Goal: Transaction & Acquisition: Book appointment/travel/reservation

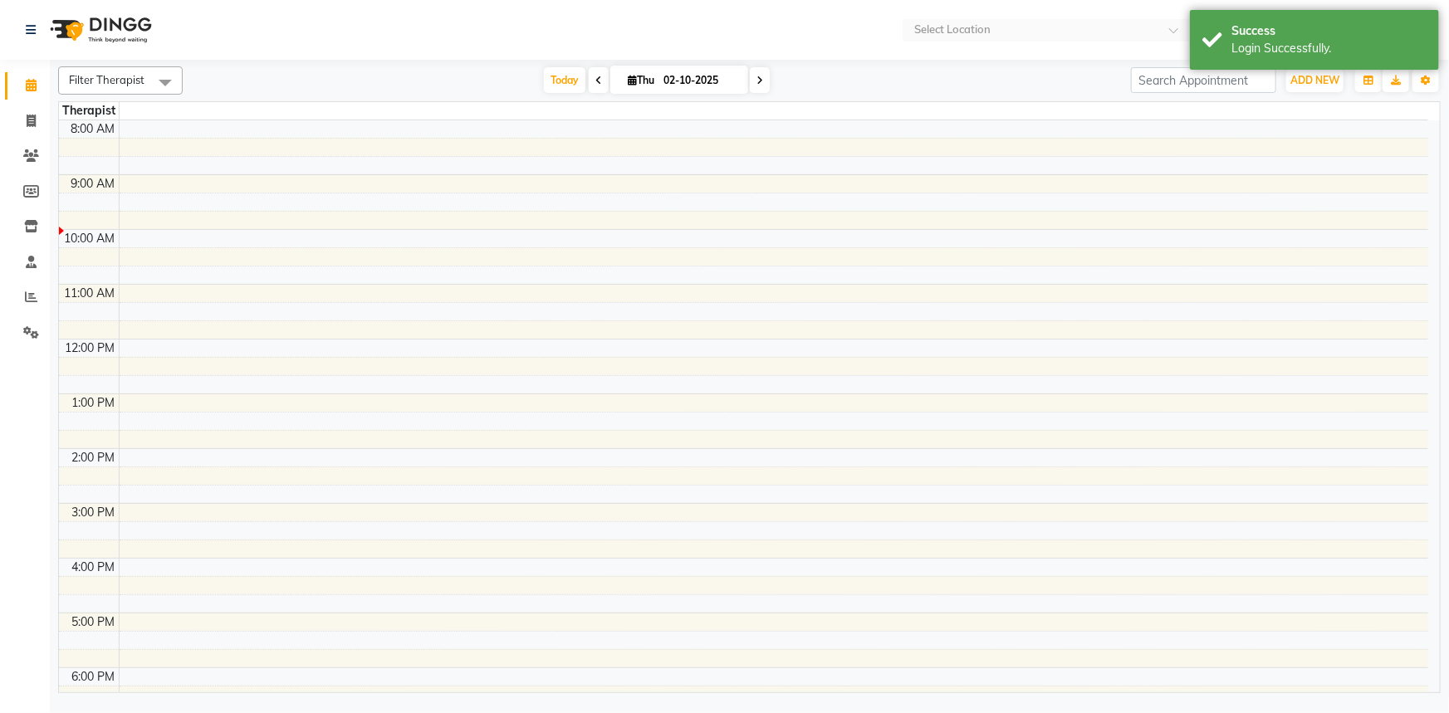
select select "en"
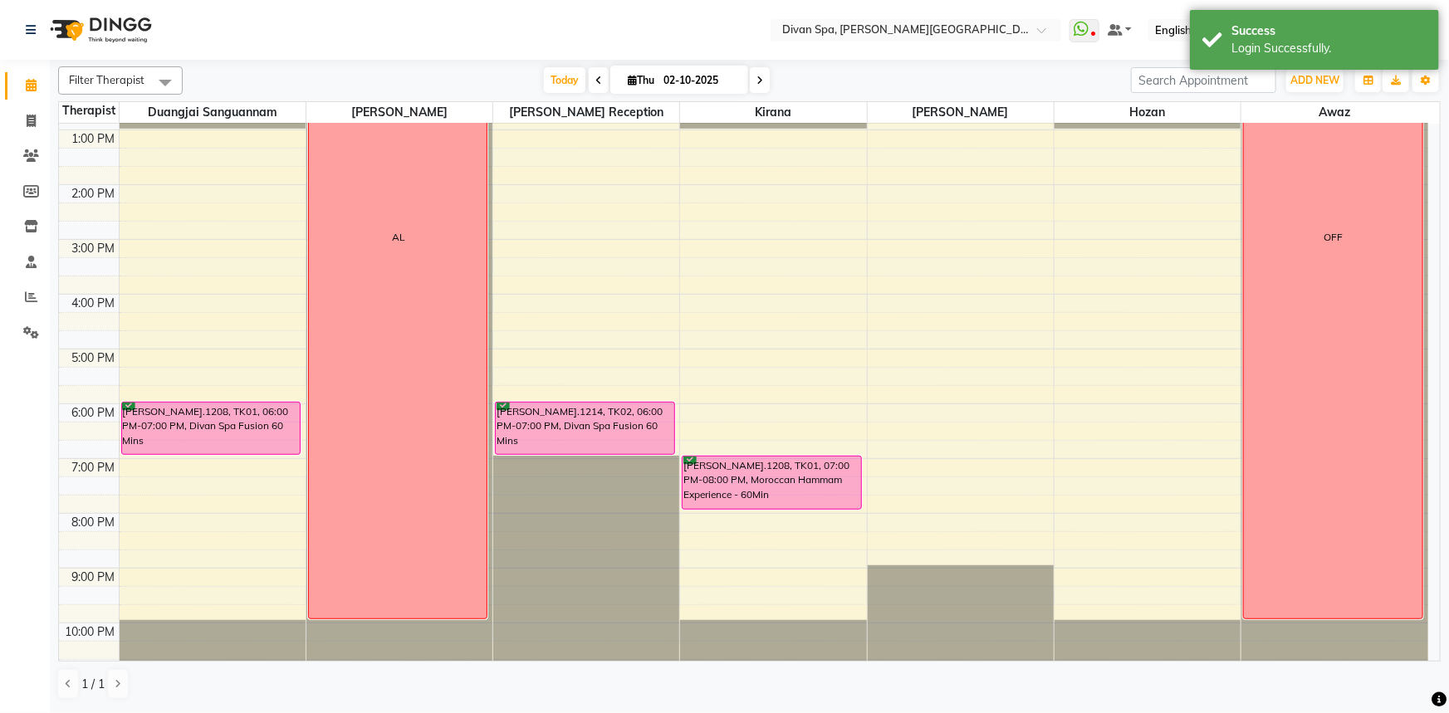
scroll to position [389, 0]
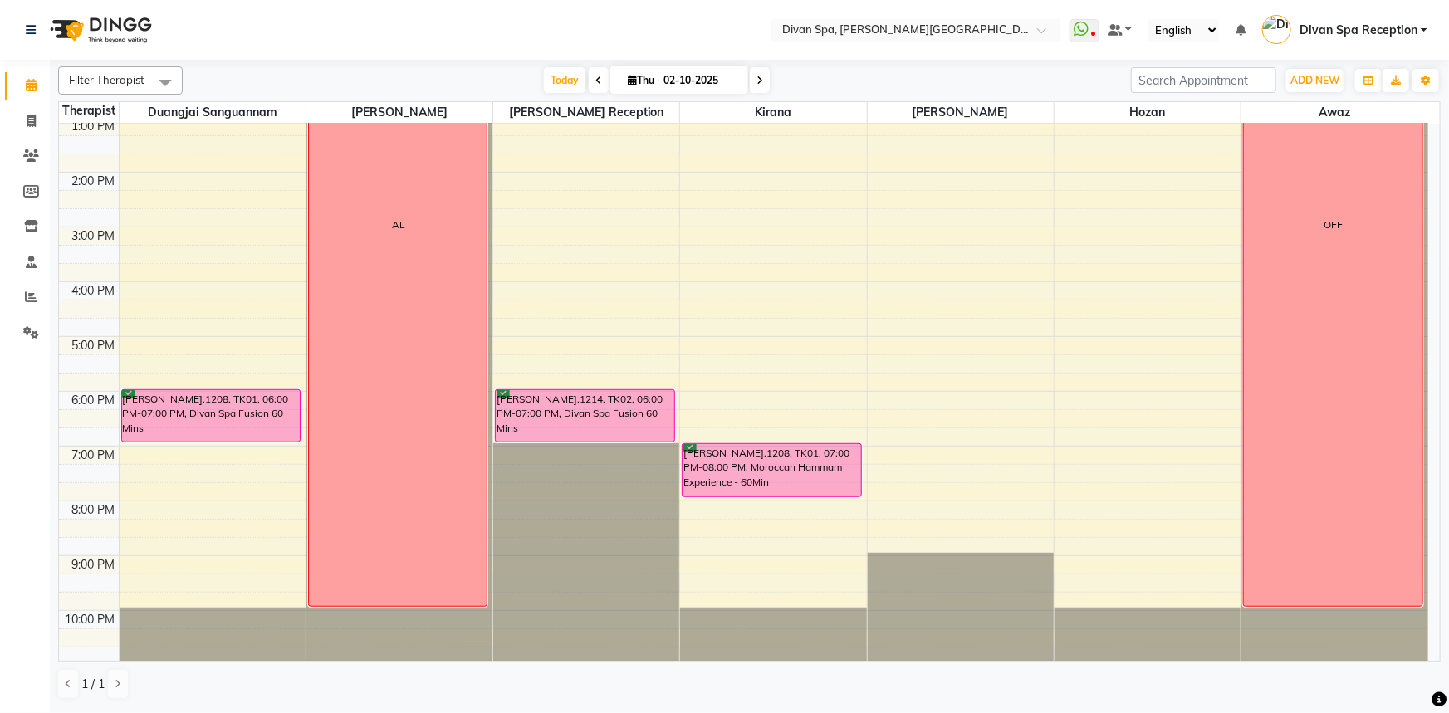
click at [600, 76] on span at bounding box center [599, 80] width 20 height 26
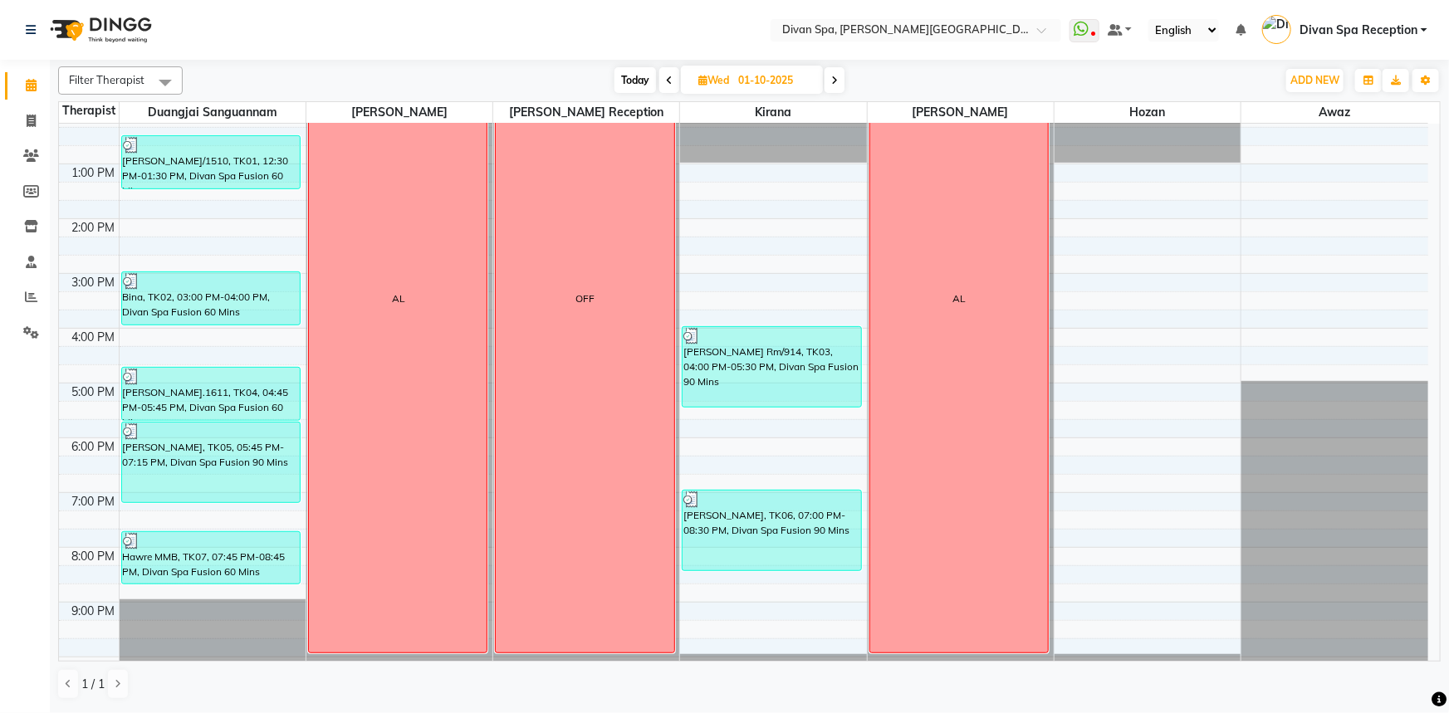
scroll to position [370, 0]
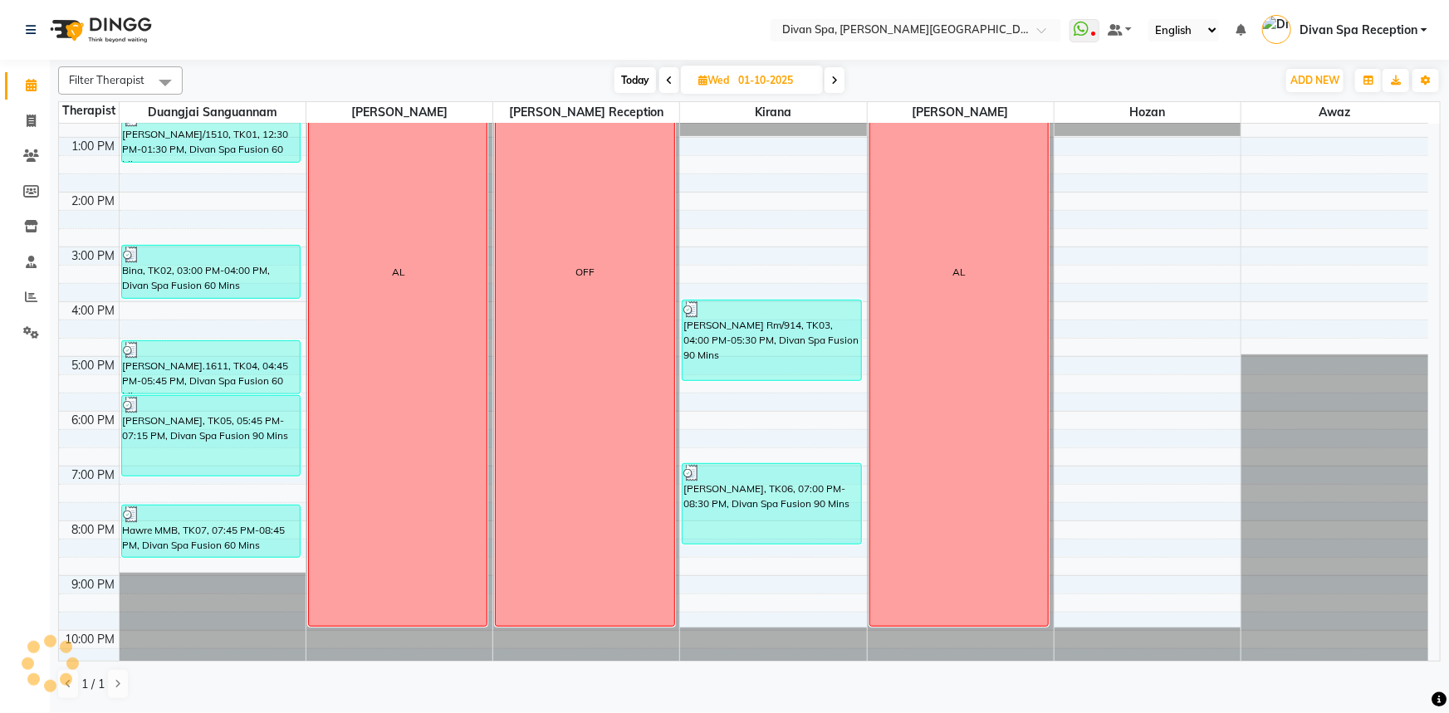
click at [837, 82] on icon at bounding box center [834, 81] width 7 height 10
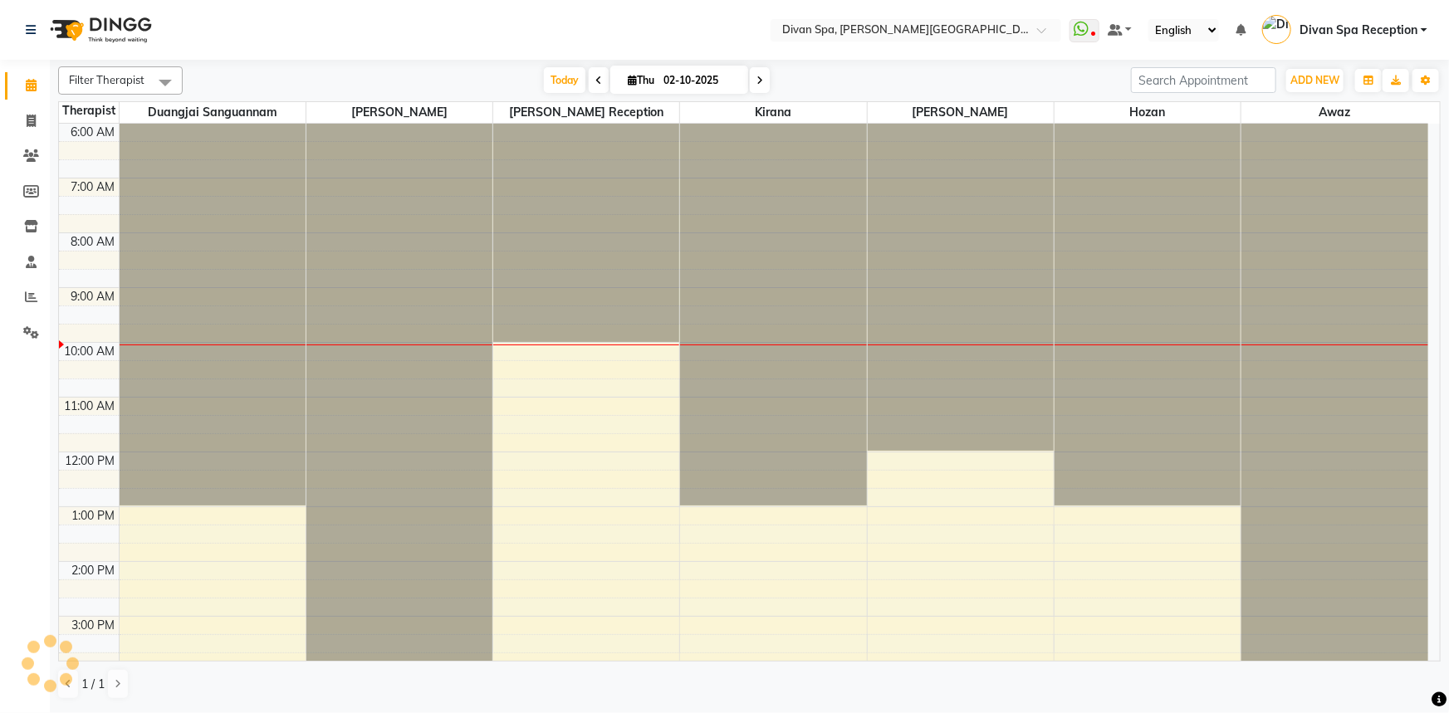
scroll to position [218, 0]
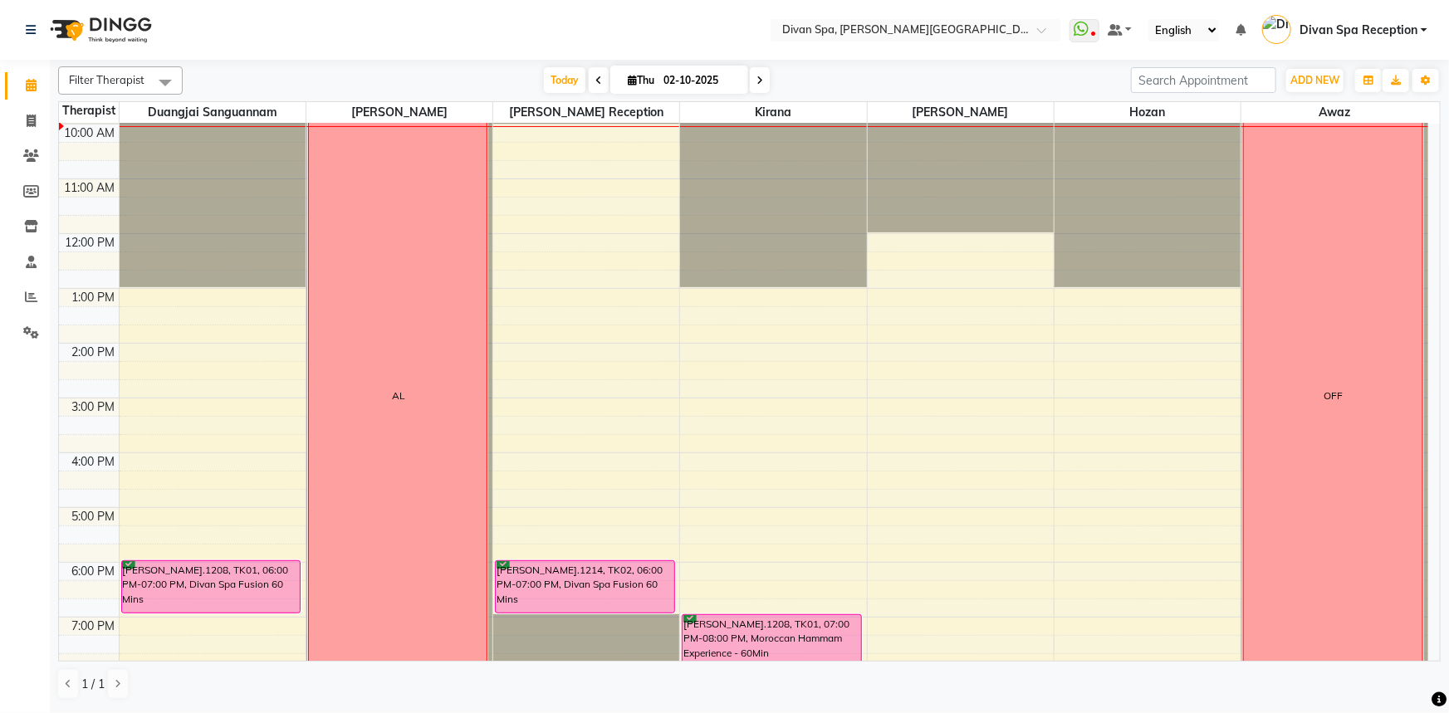
click at [756, 82] on icon at bounding box center [759, 81] width 7 height 10
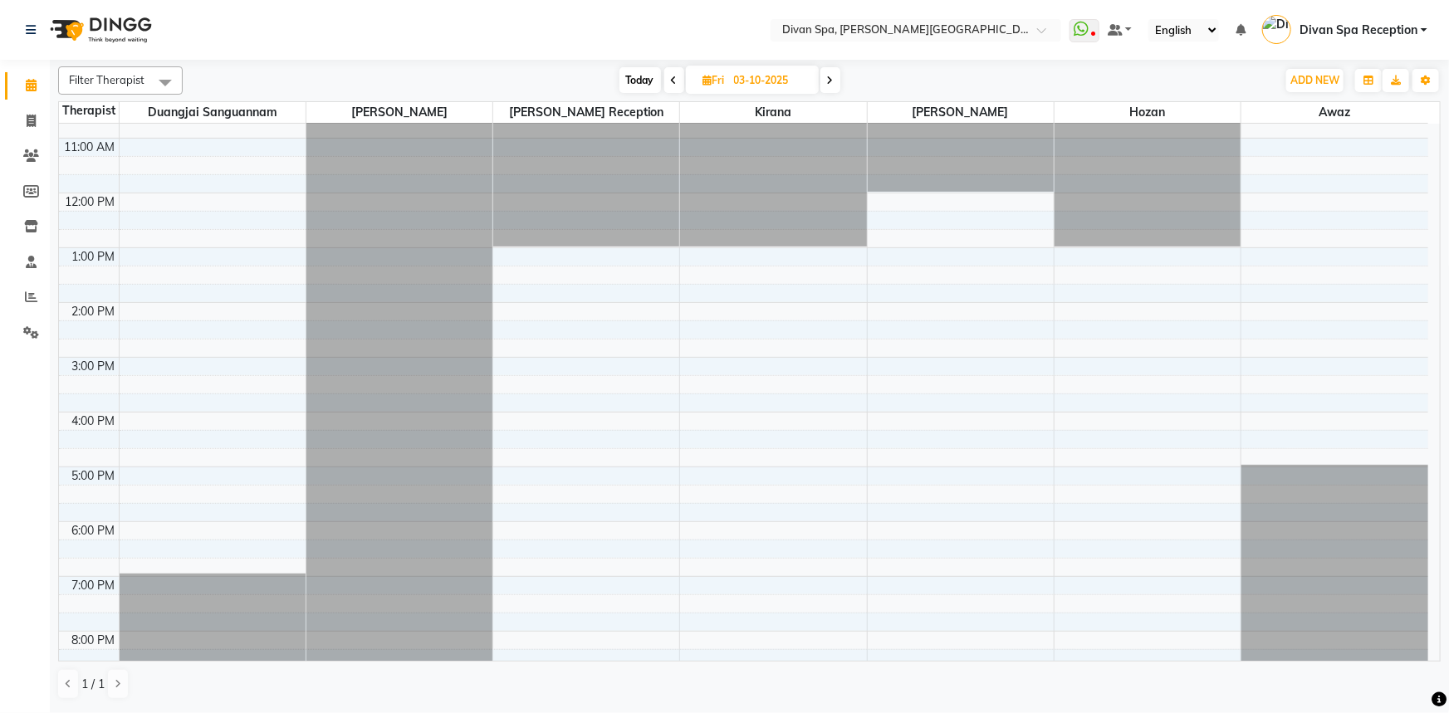
scroll to position [238, 0]
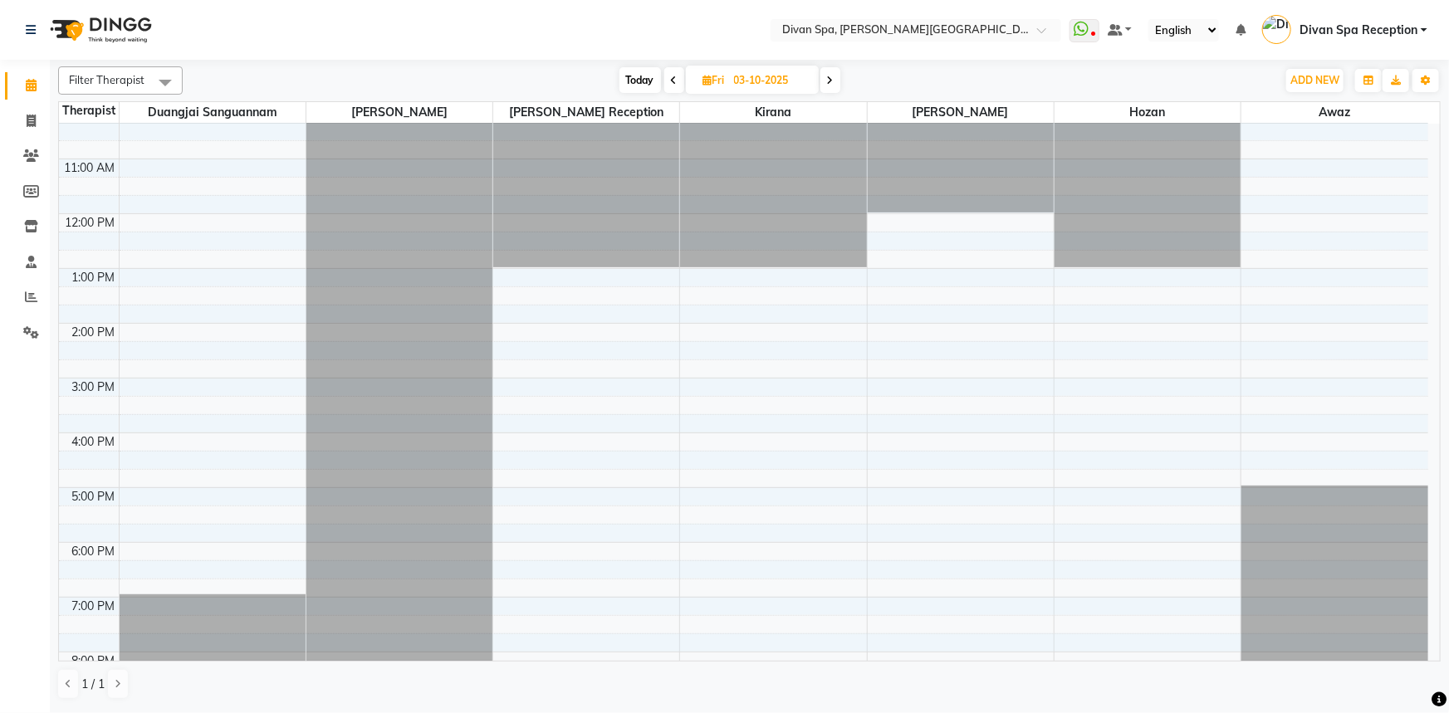
click at [830, 76] on icon at bounding box center [830, 81] width 7 height 10
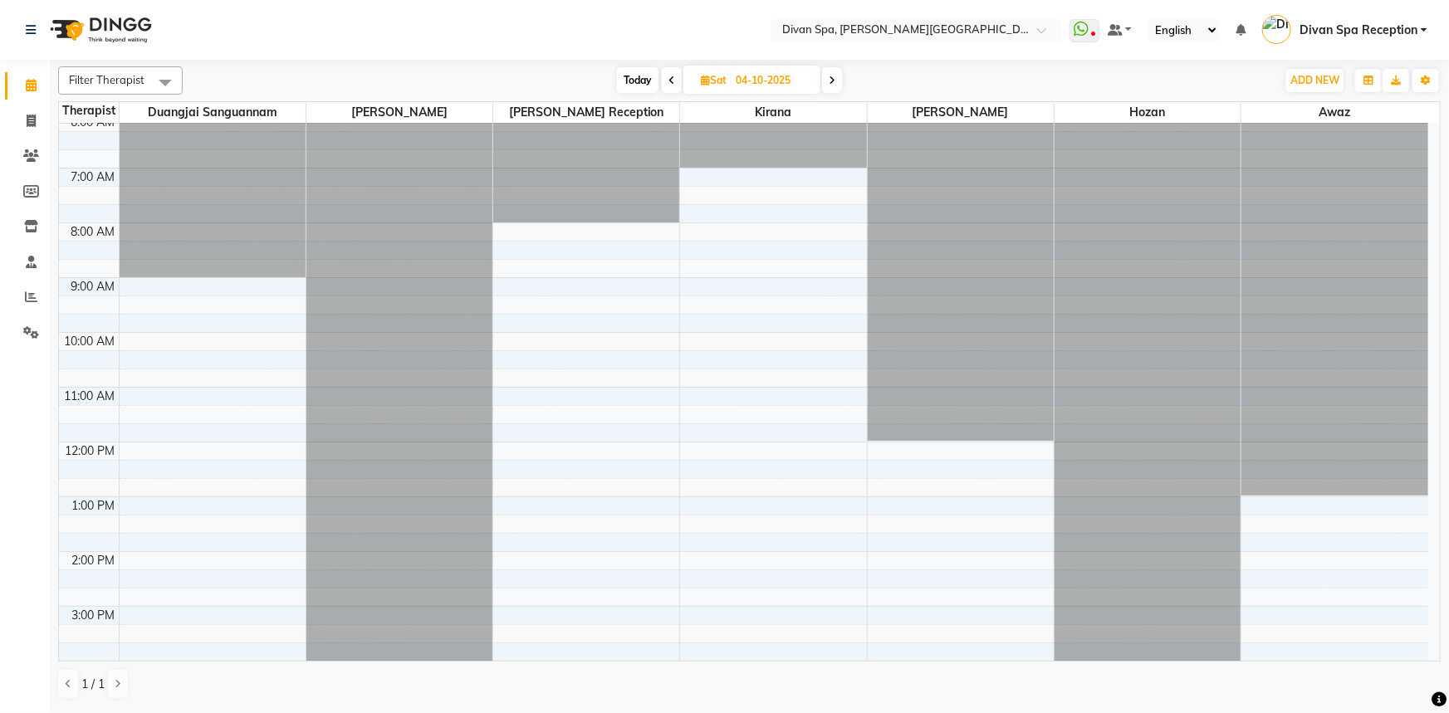
scroll to position [0, 0]
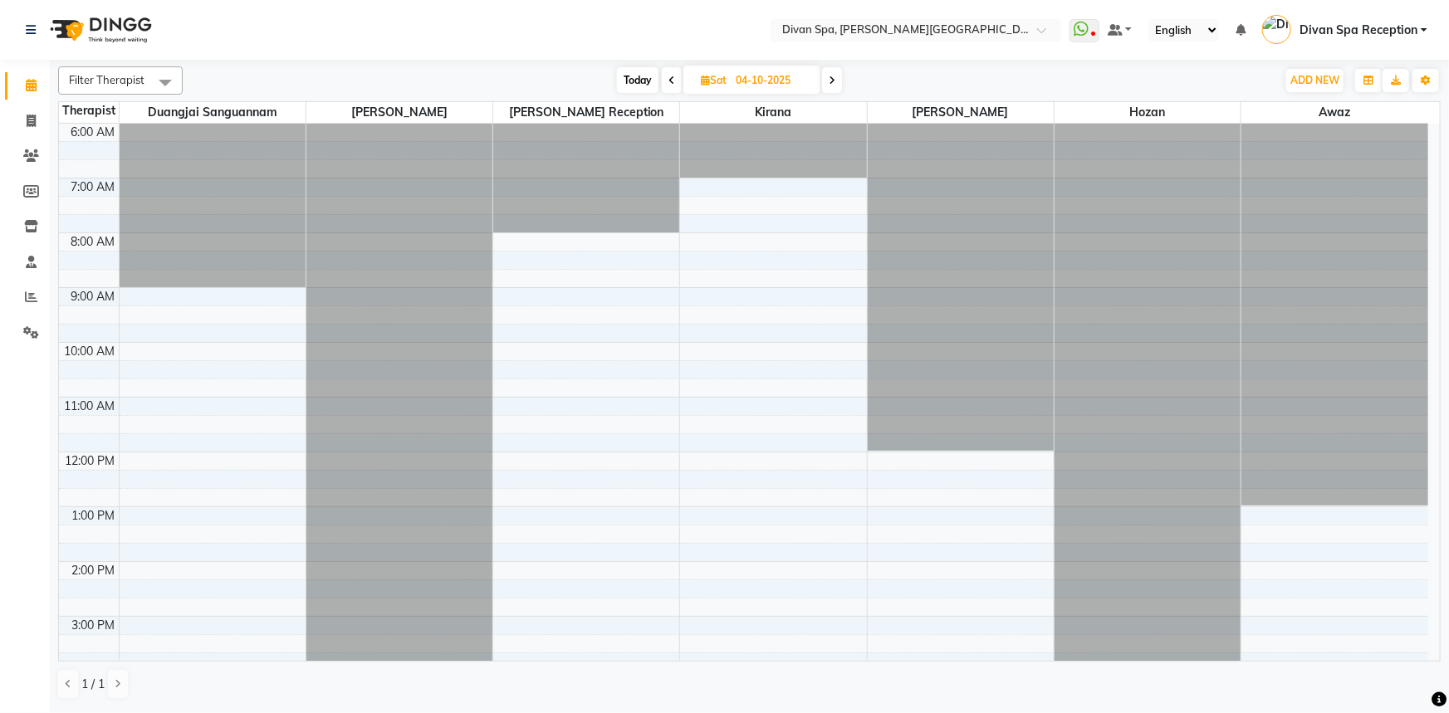
click at [632, 81] on span "Today" at bounding box center [638, 80] width 42 height 26
type input "02-10-2025"
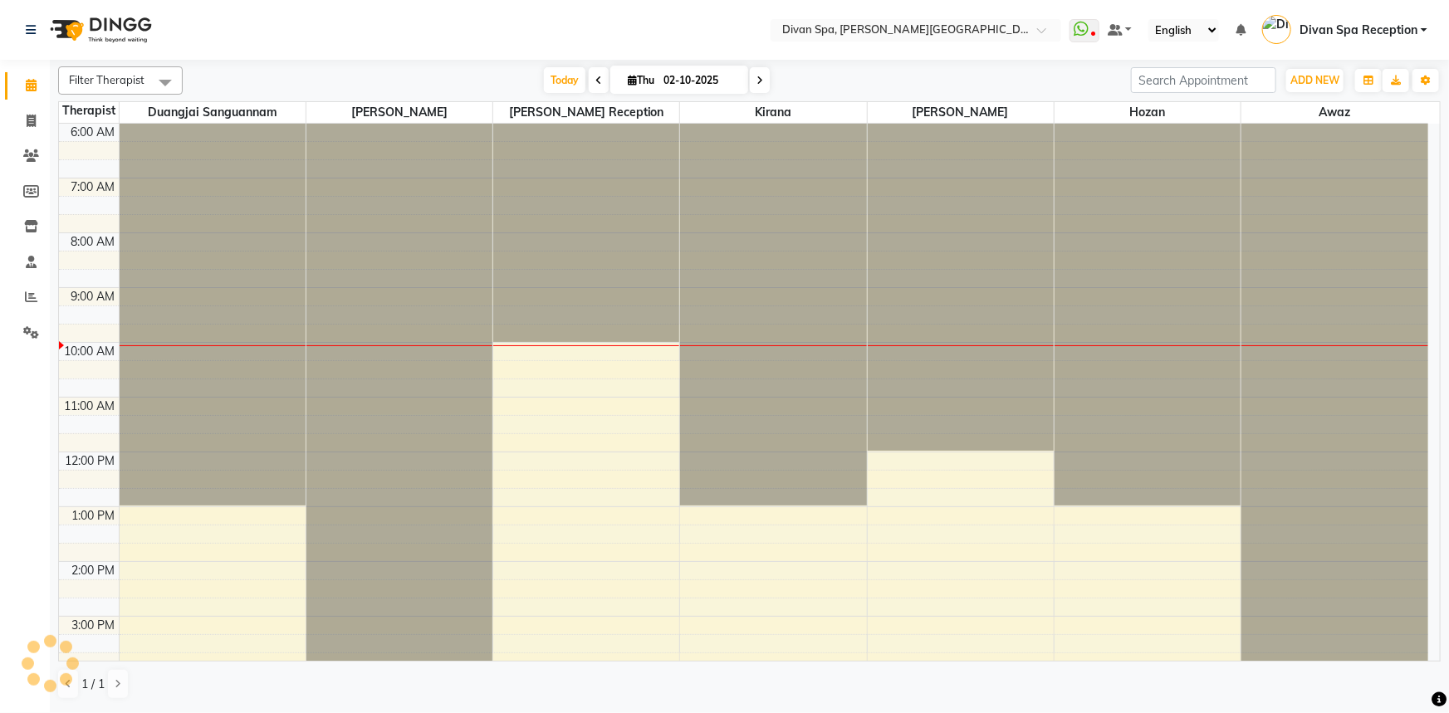
scroll to position [218, 0]
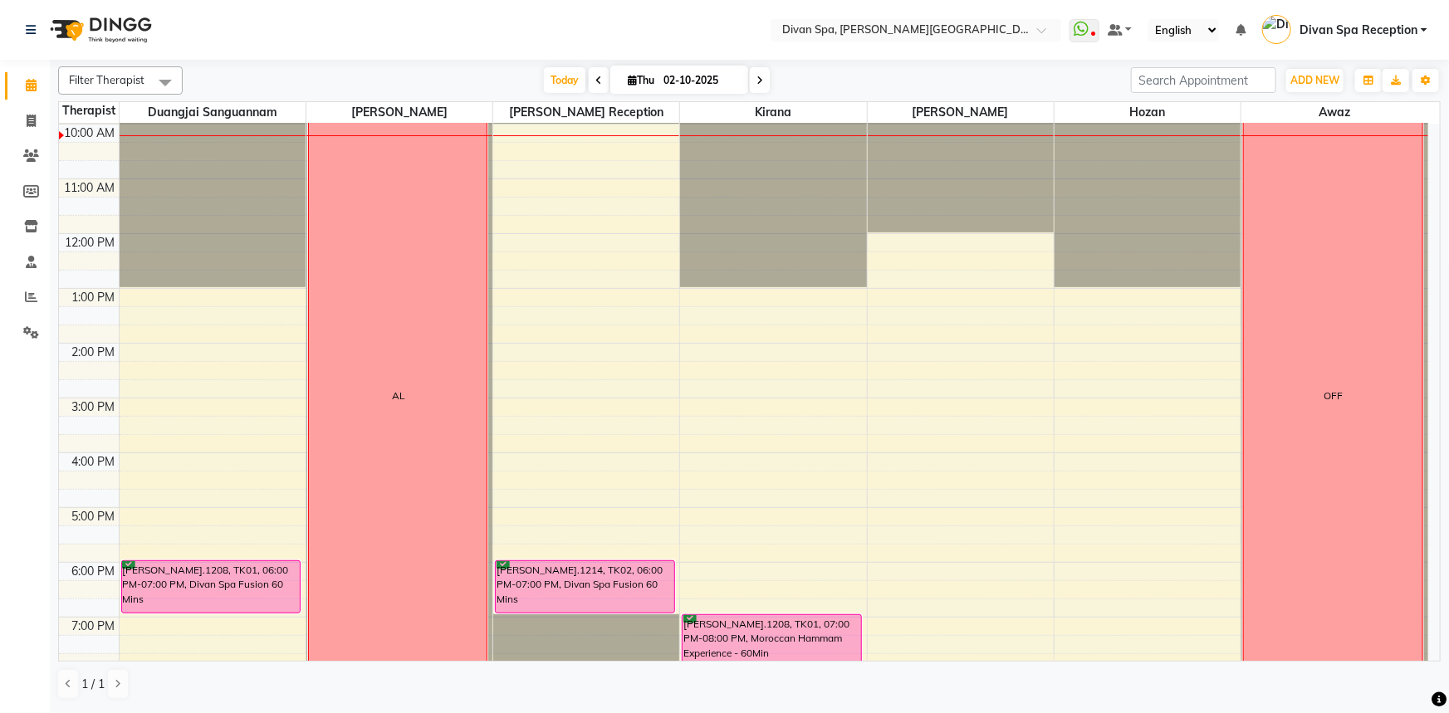
click at [629, 77] on icon at bounding box center [632, 80] width 9 height 11
select select "10"
select select "2025"
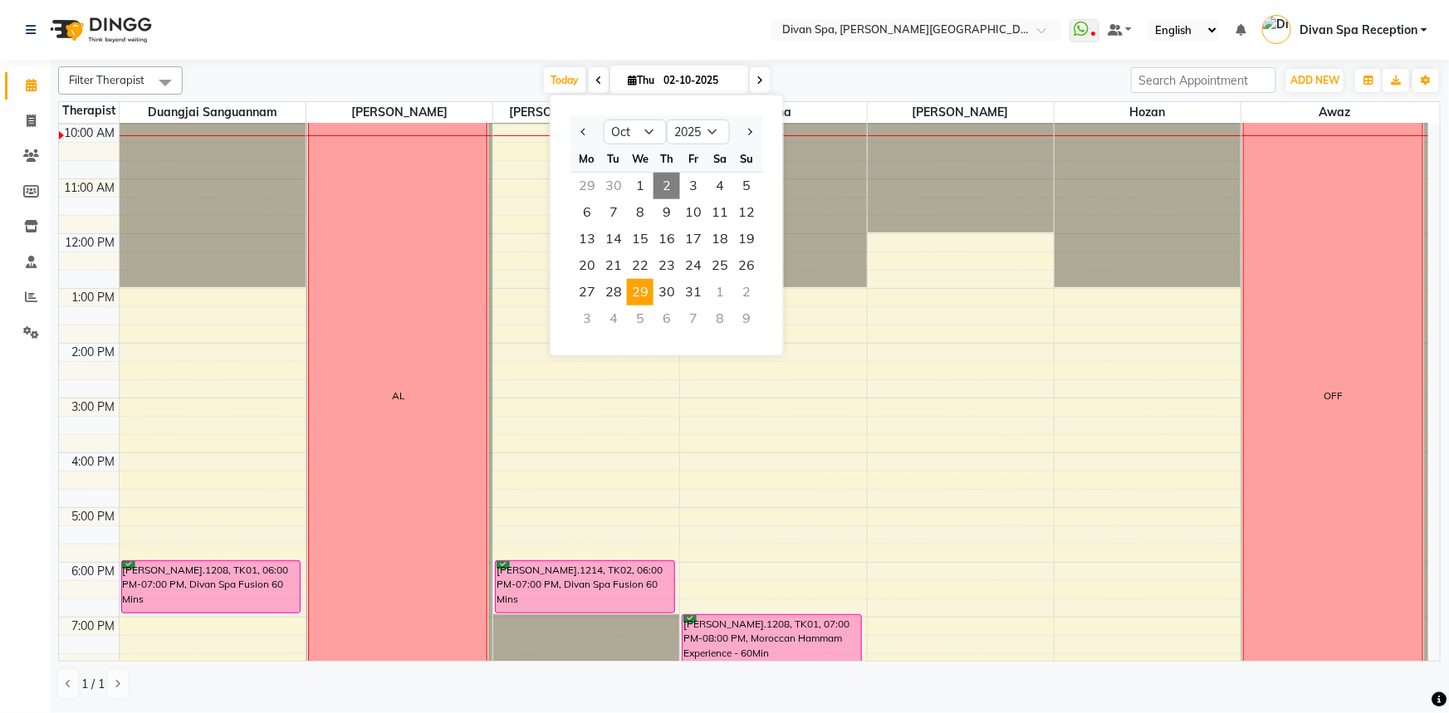
click at [639, 289] on span "29" at bounding box center [640, 292] width 27 height 27
type input "[DATE]"
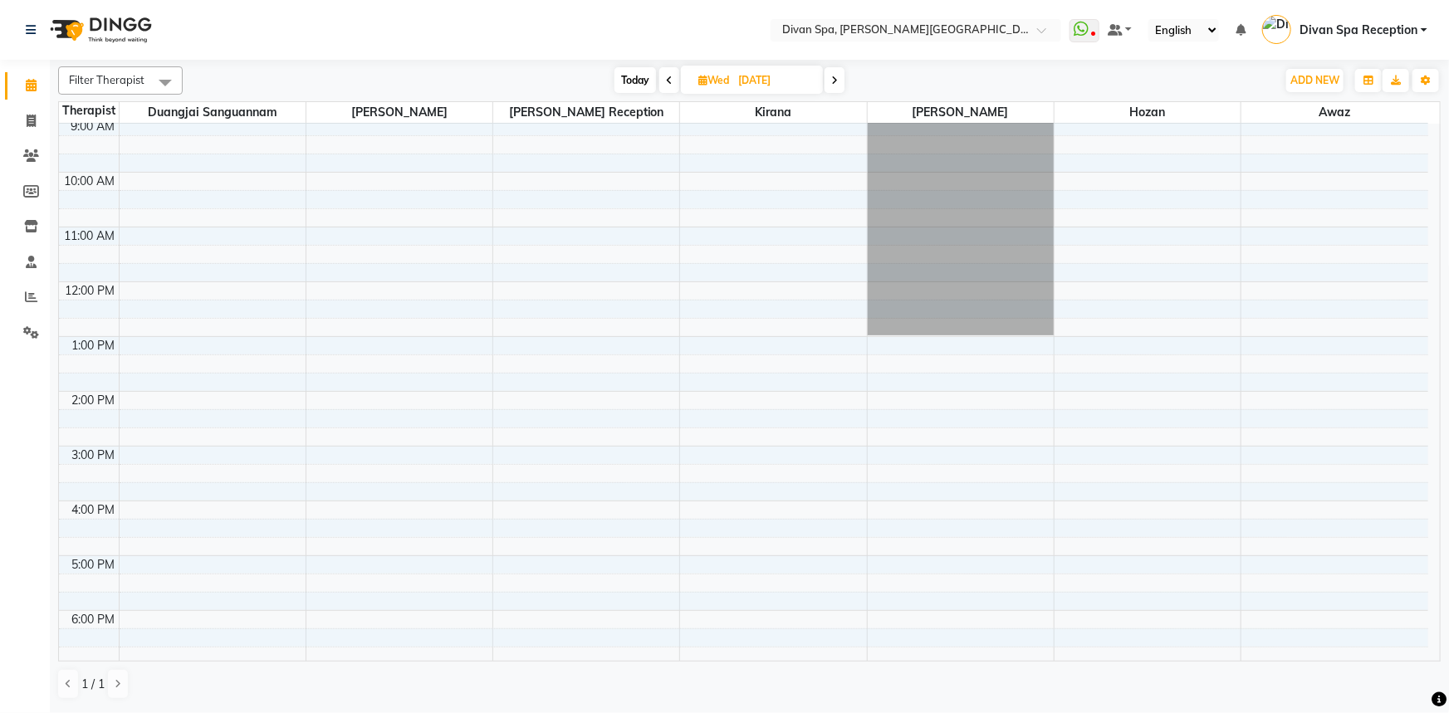
scroll to position [143, 0]
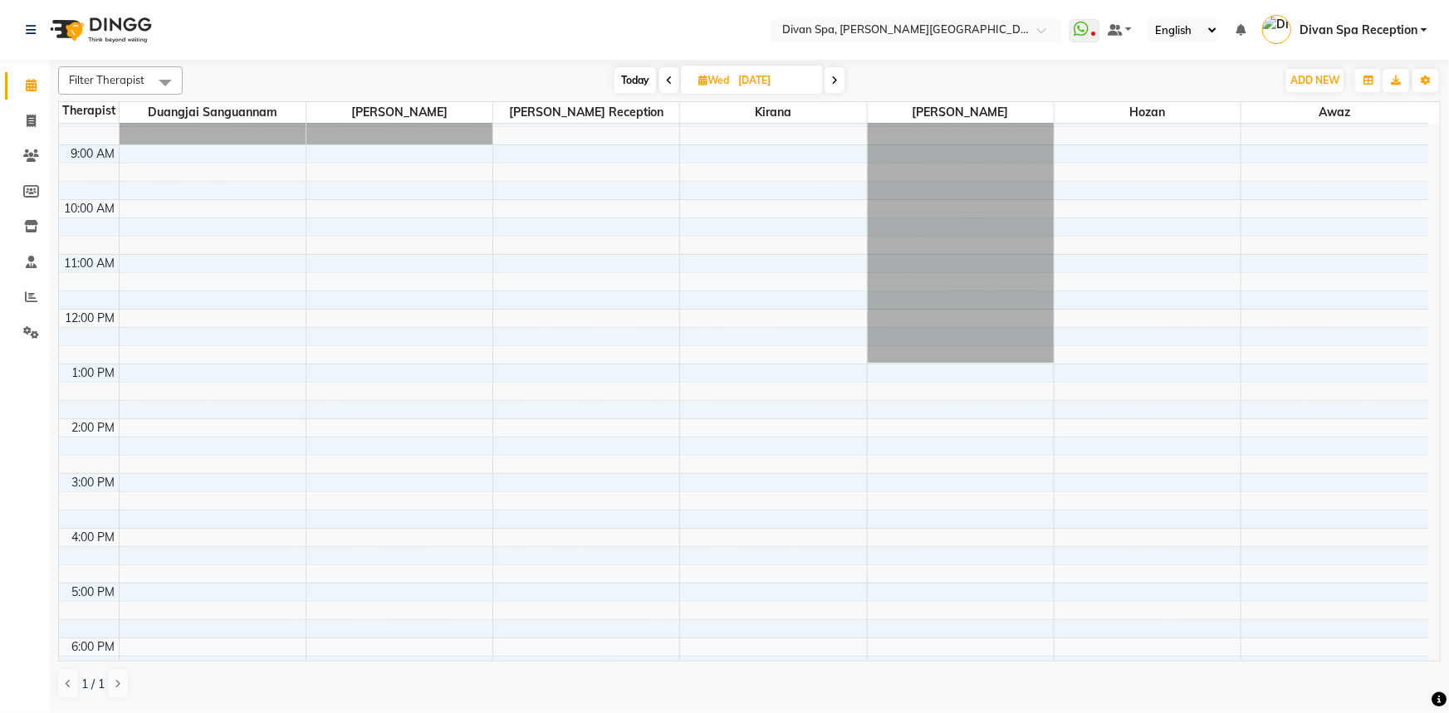
click at [701, 81] on icon at bounding box center [702, 80] width 9 height 11
select select "10"
select select "2025"
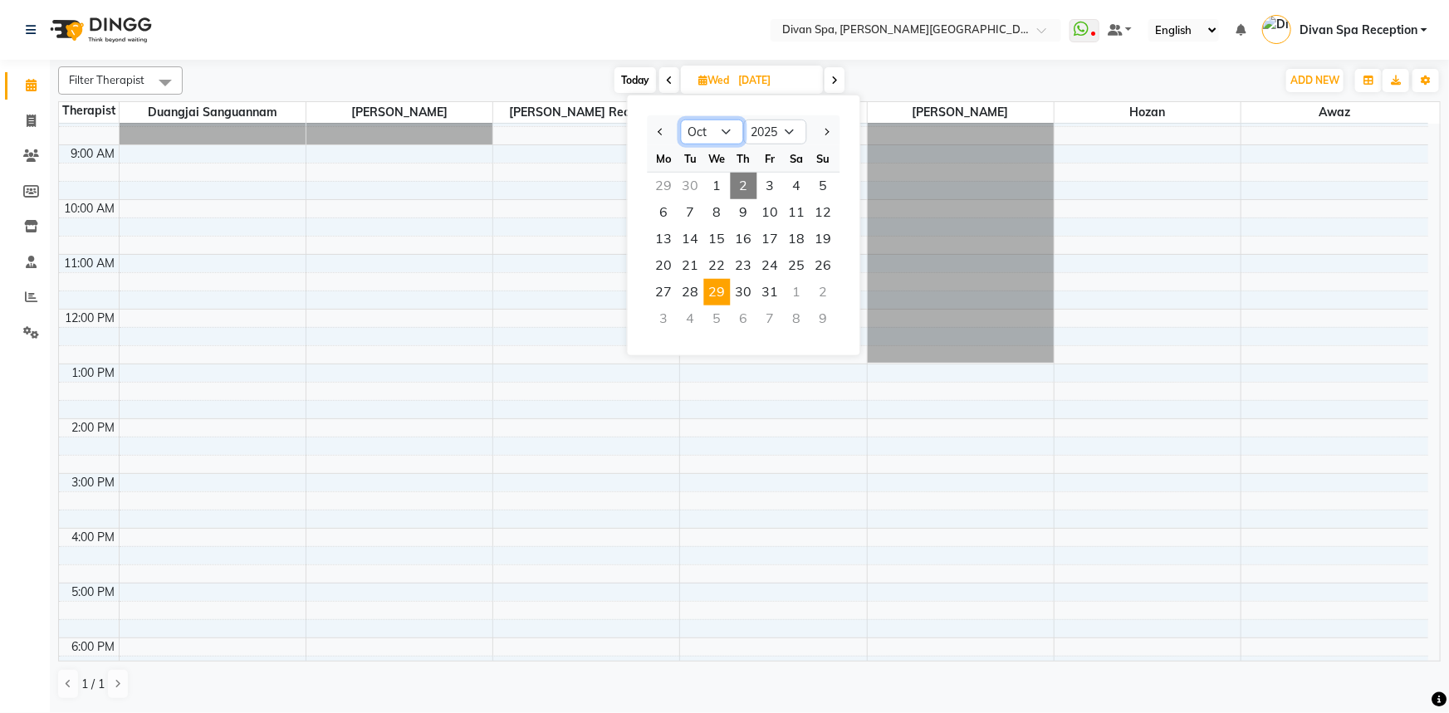
click at [722, 132] on select "Jan Feb Mar Apr May Jun [DATE] Aug Sep Oct Nov Dec" at bounding box center [712, 132] width 63 height 25
select select "9"
click at [681, 120] on select "Jan Feb Mar Apr May Jun [DATE] Aug Sep Oct Nov Dec" at bounding box center [712, 132] width 63 height 25
click at [663, 290] on span "29" at bounding box center [664, 292] width 27 height 27
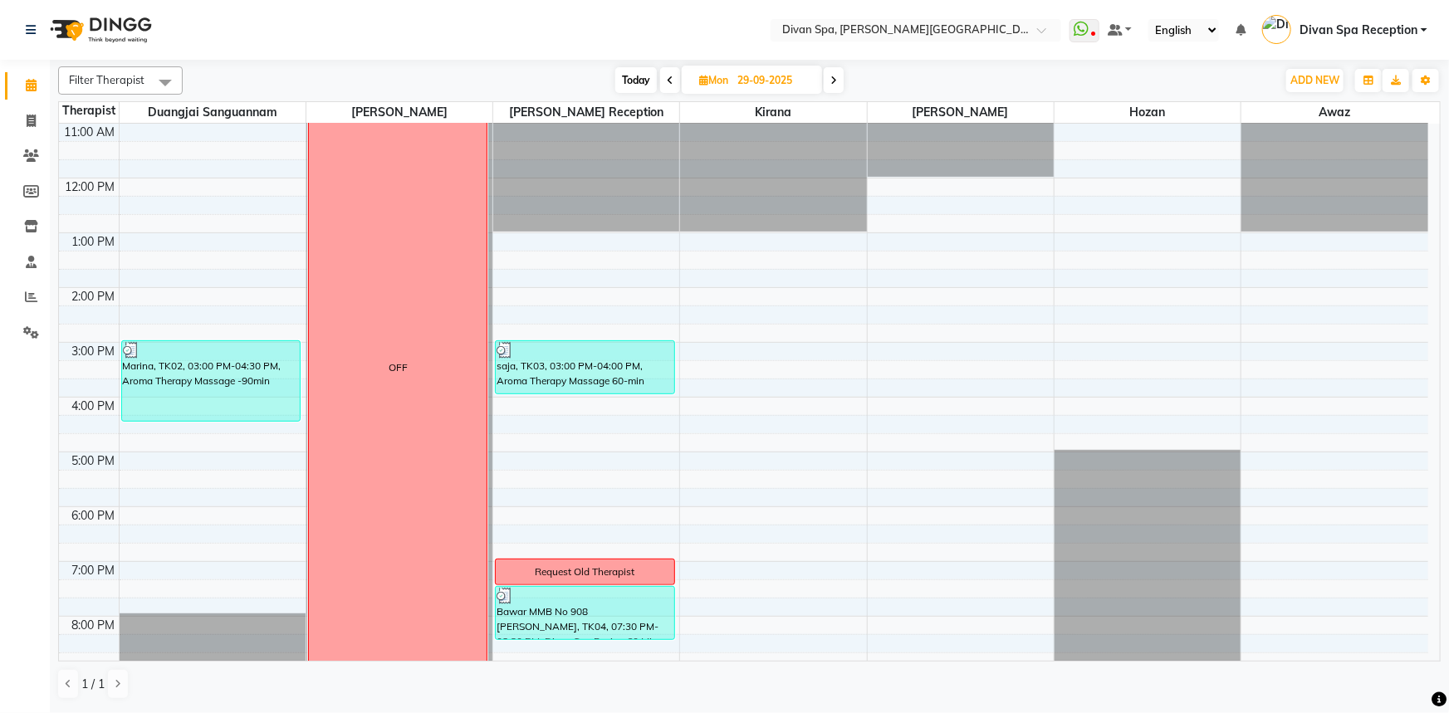
scroll to position [238, 0]
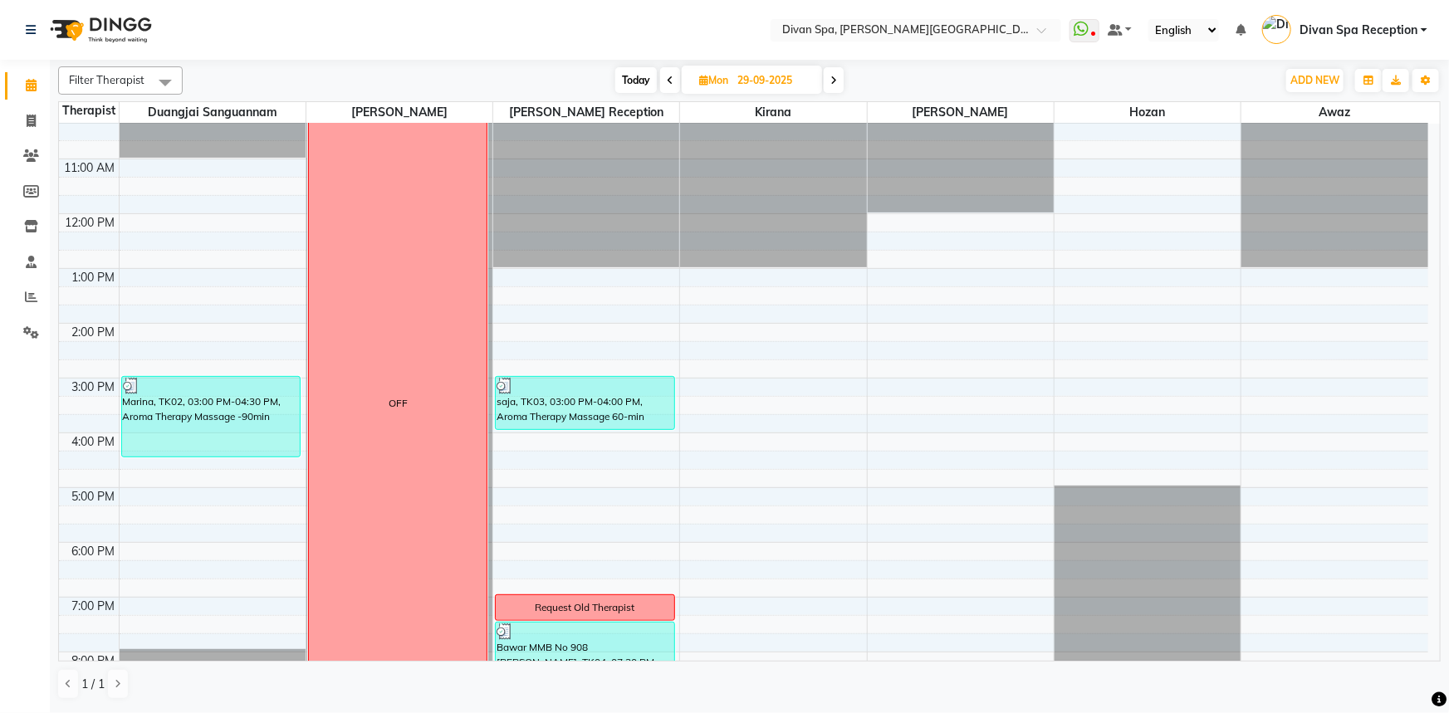
click at [839, 79] on span at bounding box center [834, 80] width 20 height 26
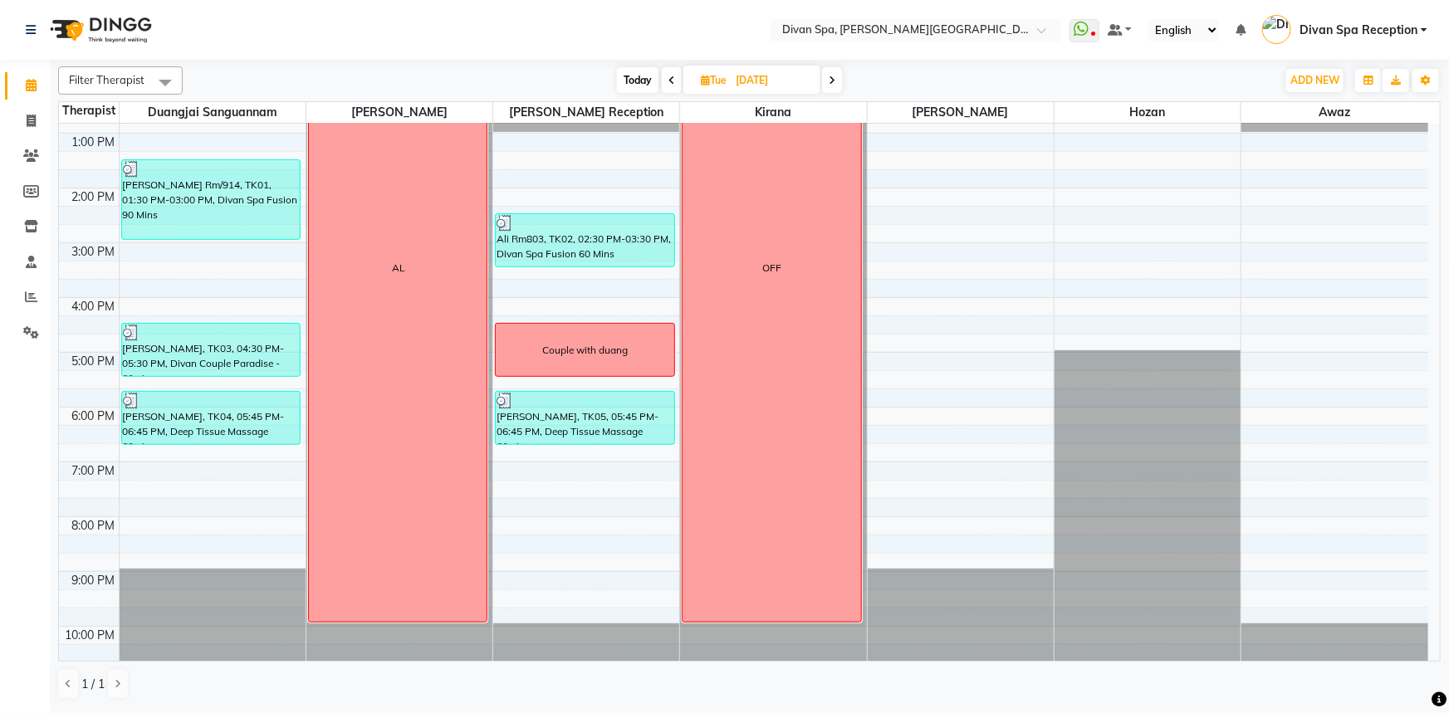
scroll to position [389, 0]
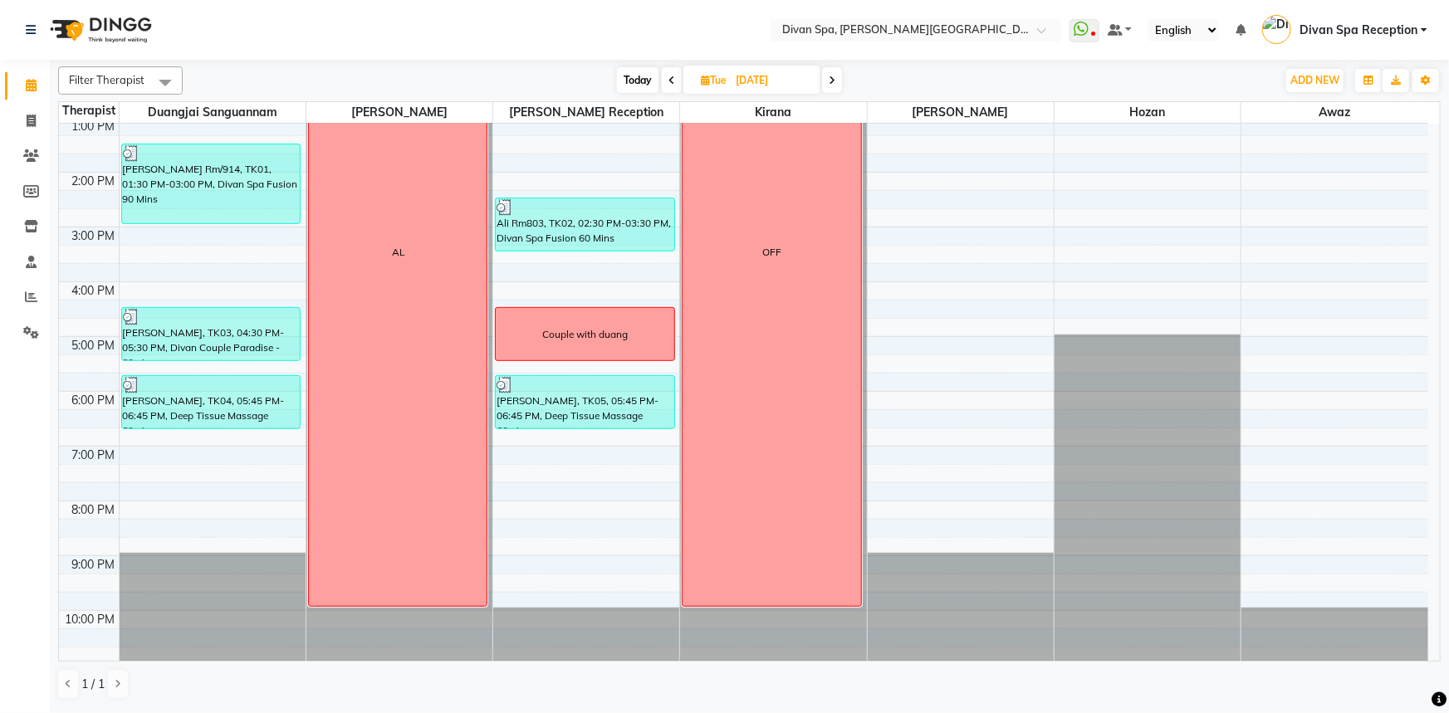
click at [644, 83] on span "Today" at bounding box center [638, 80] width 42 height 26
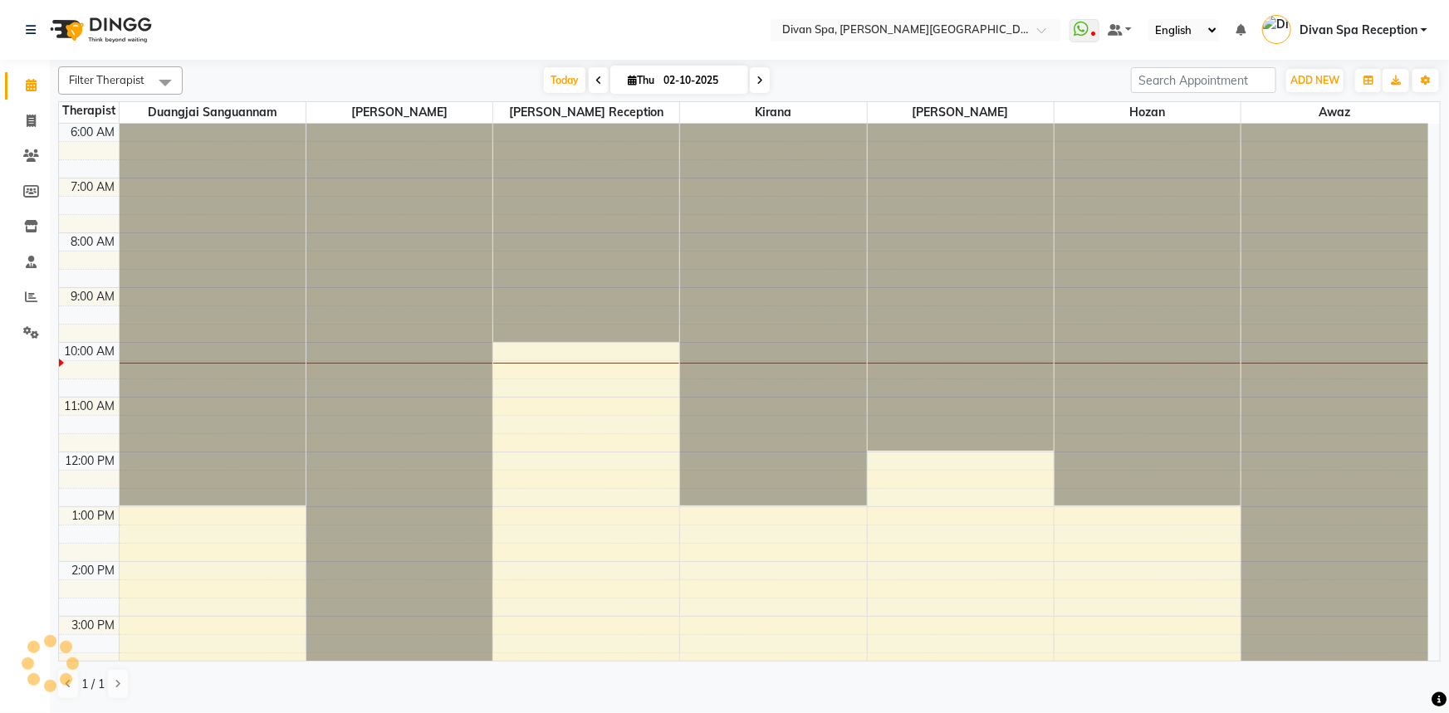
scroll to position [218, 0]
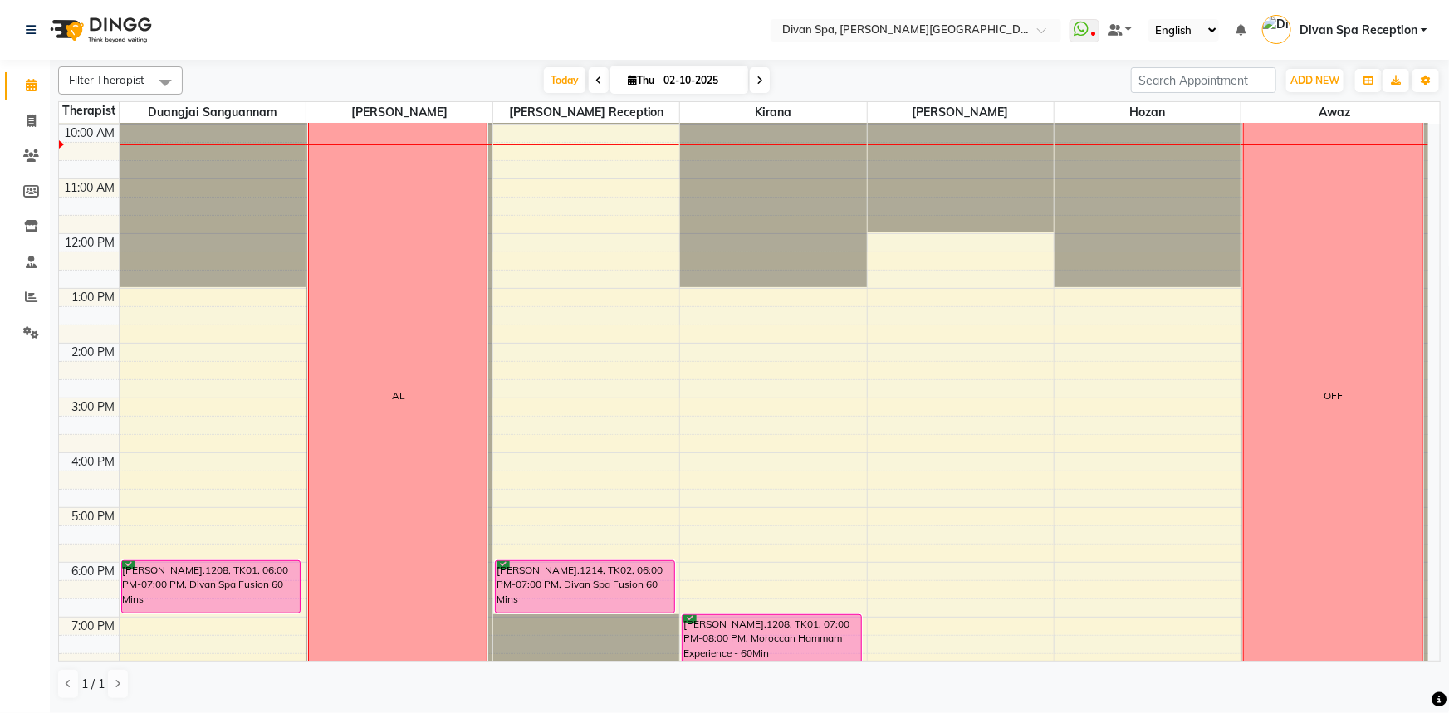
click at [595, 81] on icon at bounding box center [598, 81] width 7 height 10
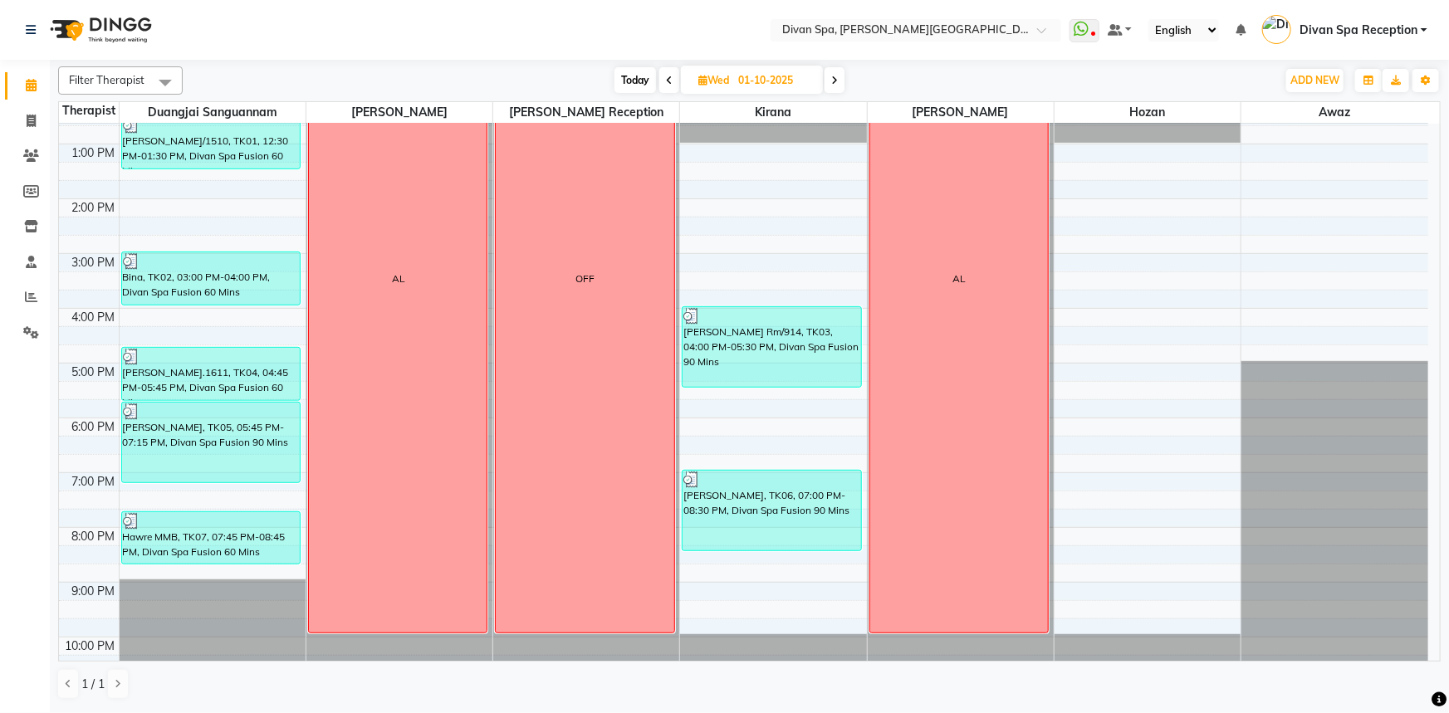
scroll to position [370, 0]
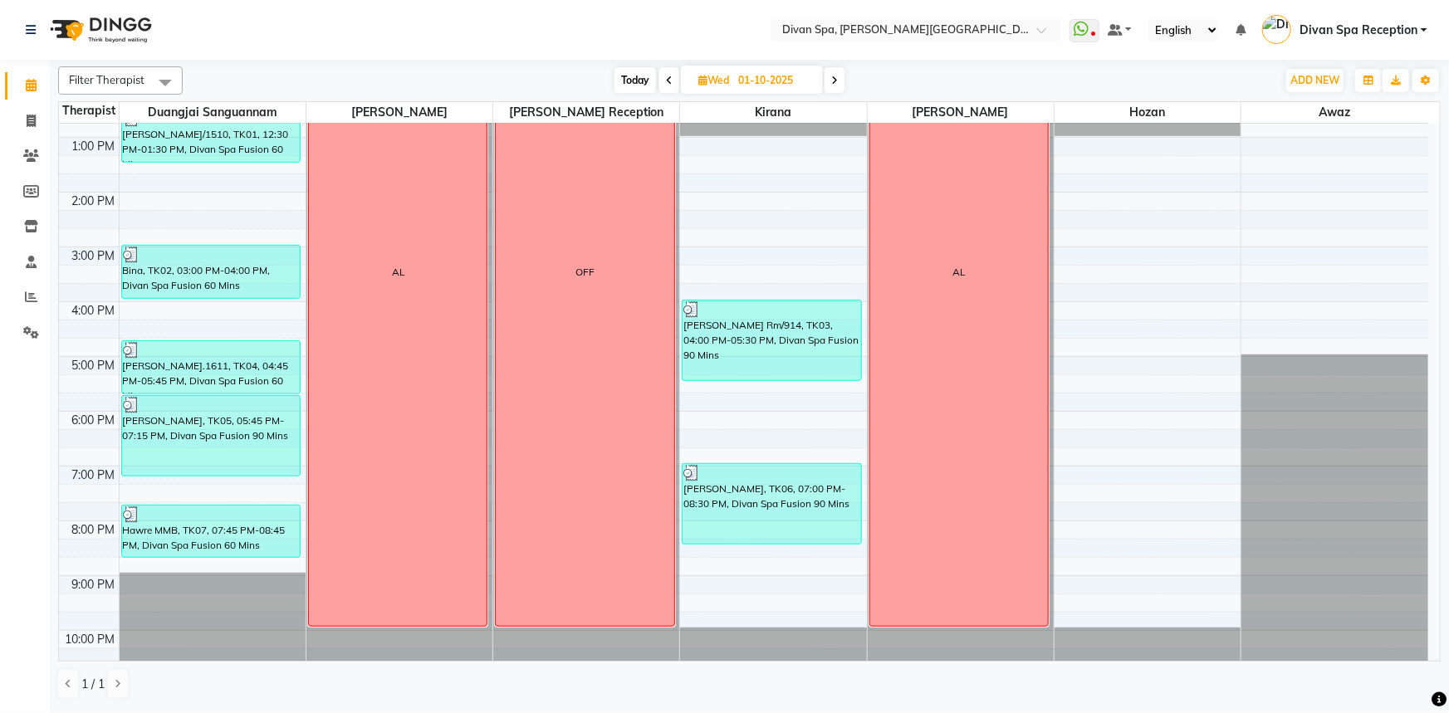
click at [663, 83] on span at bounding box center [669, 80] width 20 height 26
type input "[DATE]"
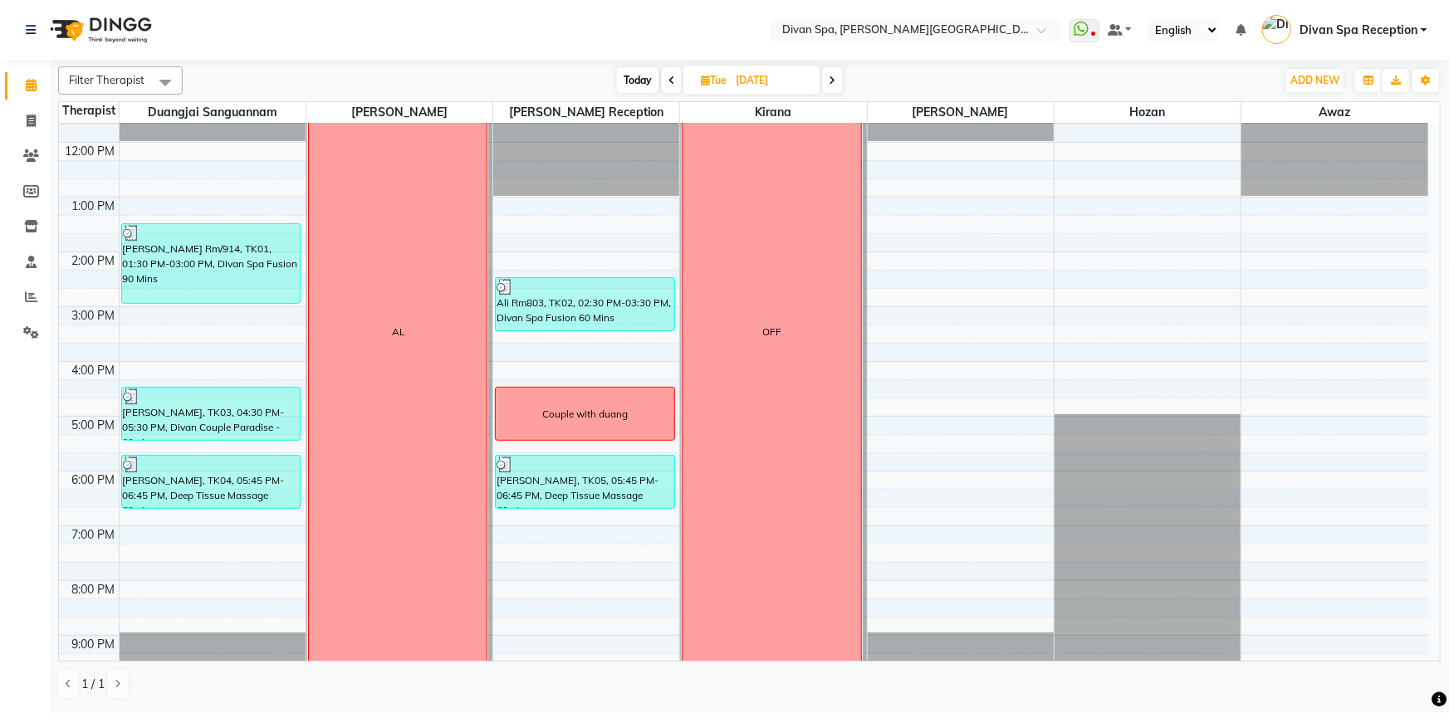
scroll to position [314, 0]
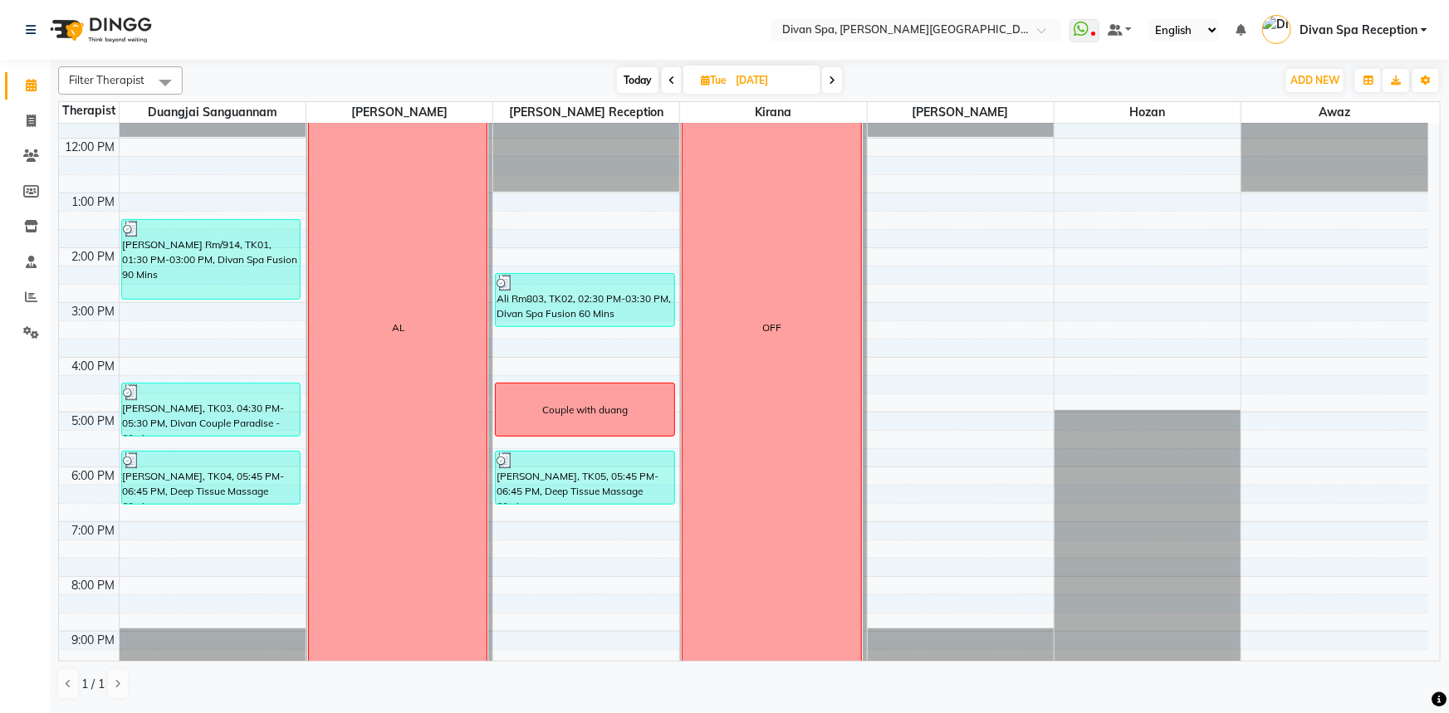
click at [701, 83] on icon at bounding box center [705, 80] width 9 height 11
select select "9"
select select "2025"
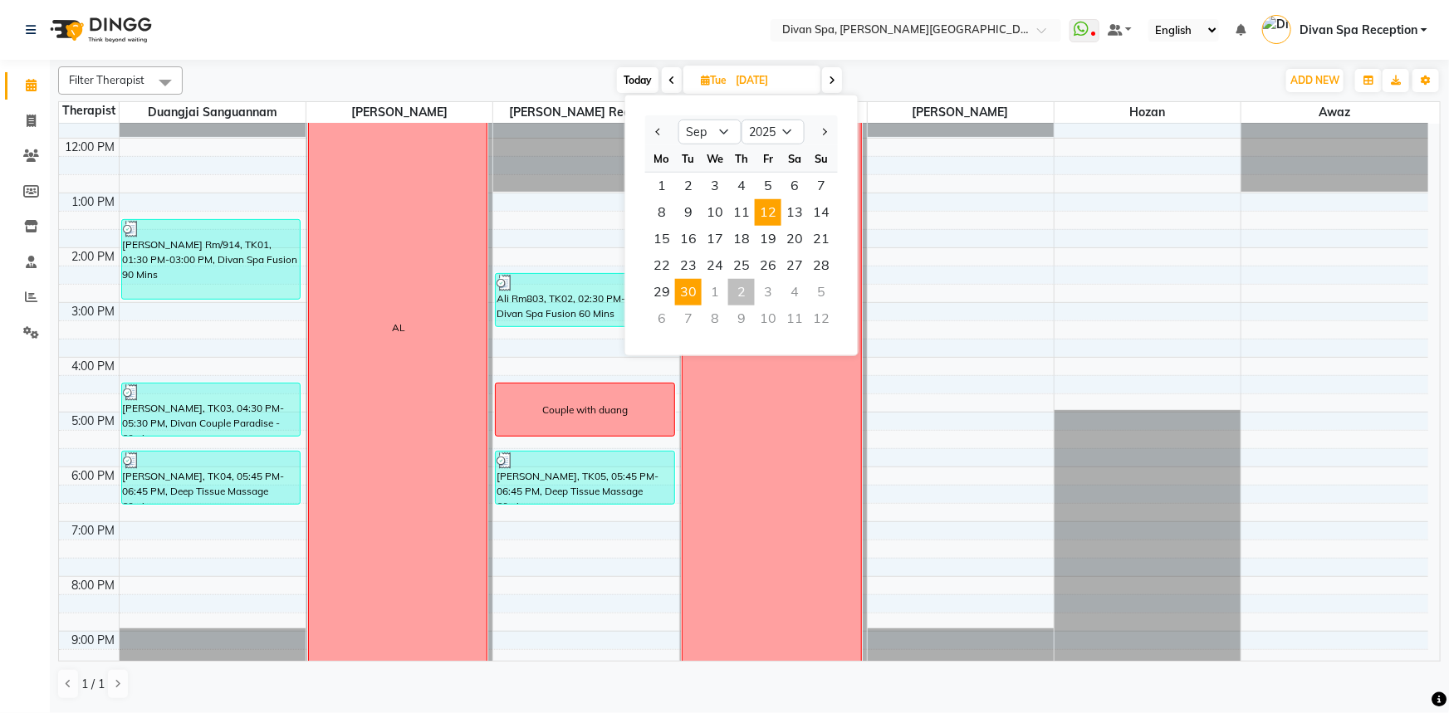
click at [775, 215] on span "12" at bounding box center [768, 212] width 27 height 27
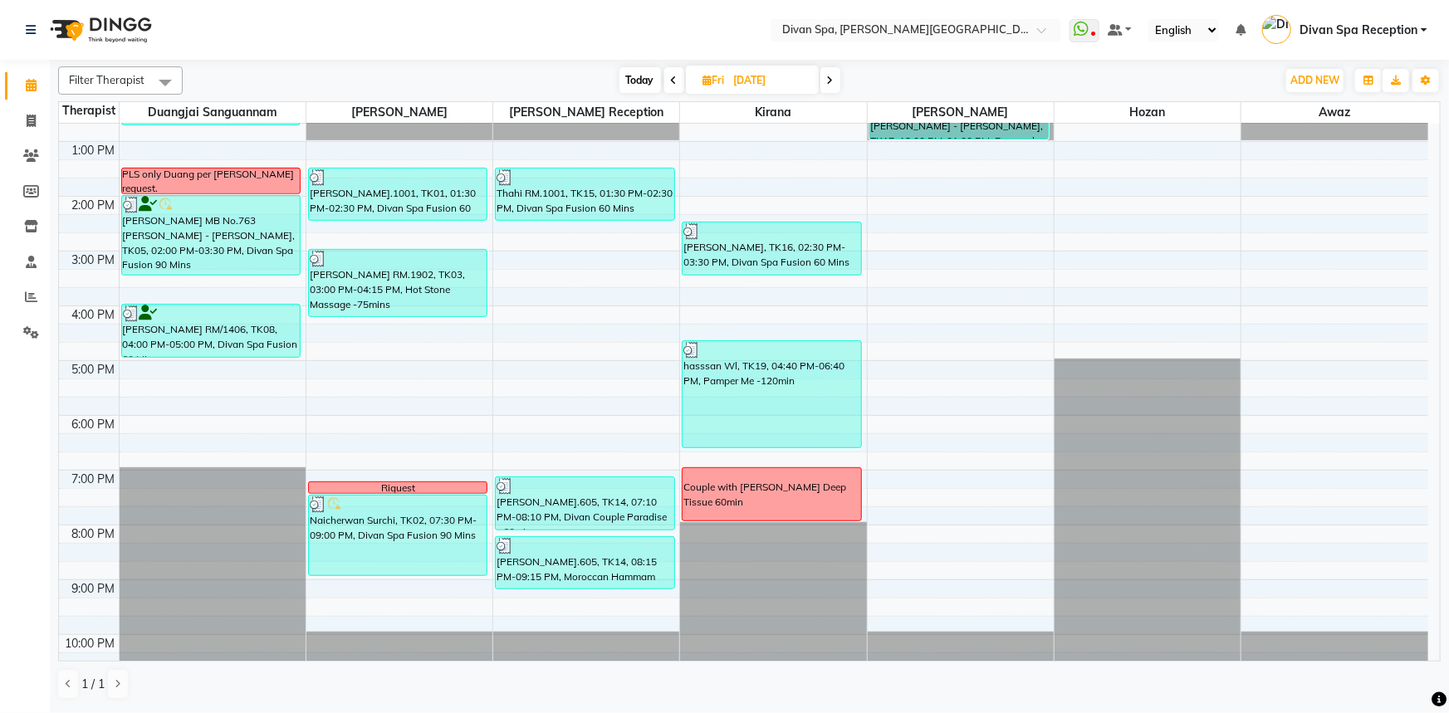
scroll to position [370, 0]
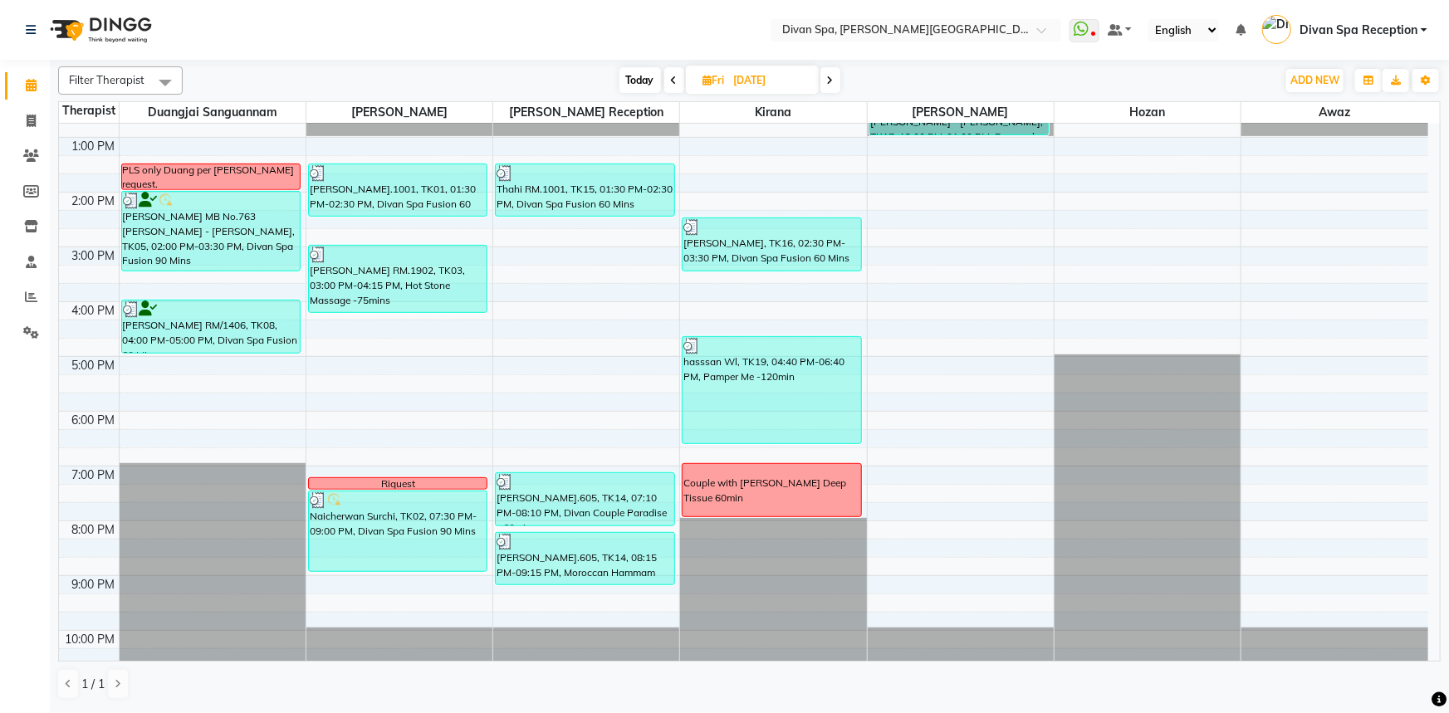
click at [830, 83] on icon at bounding box center [830, 81] width 7 height 10
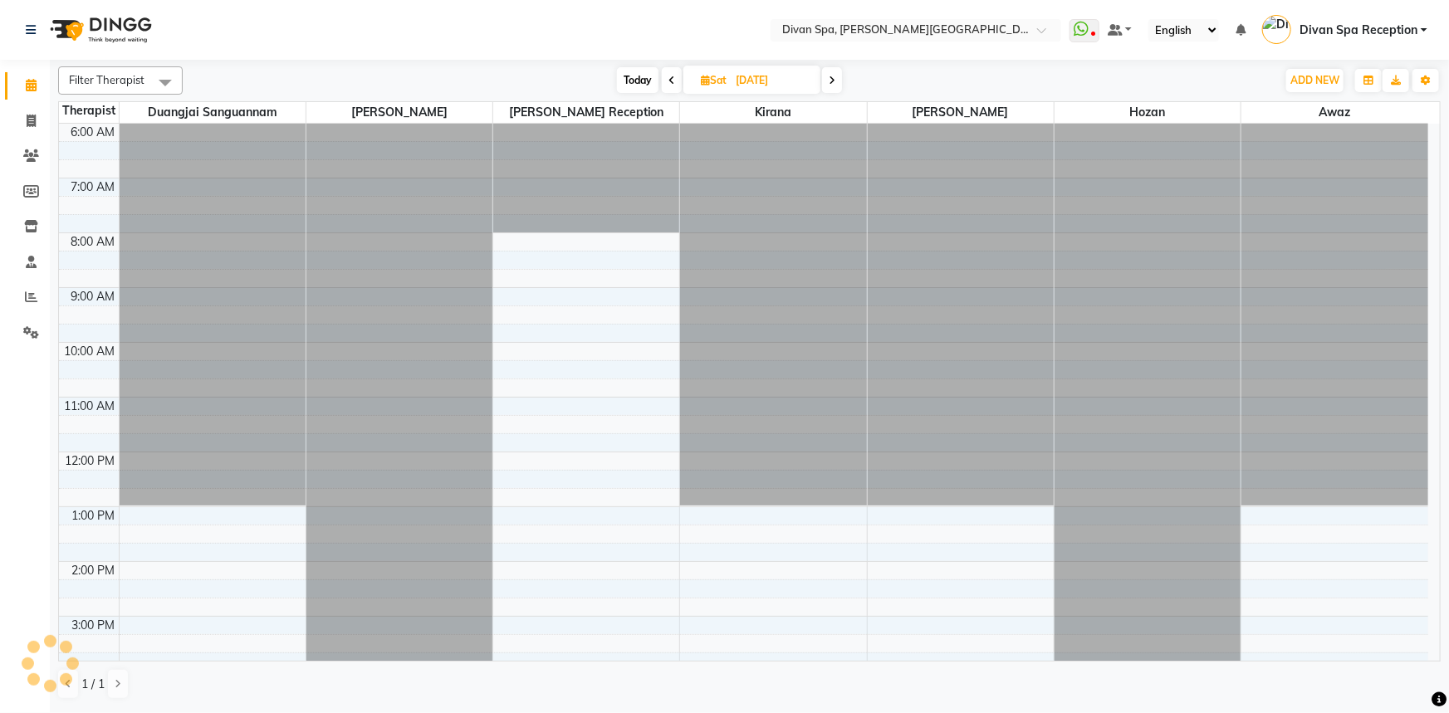
scroll to position [218, 0]
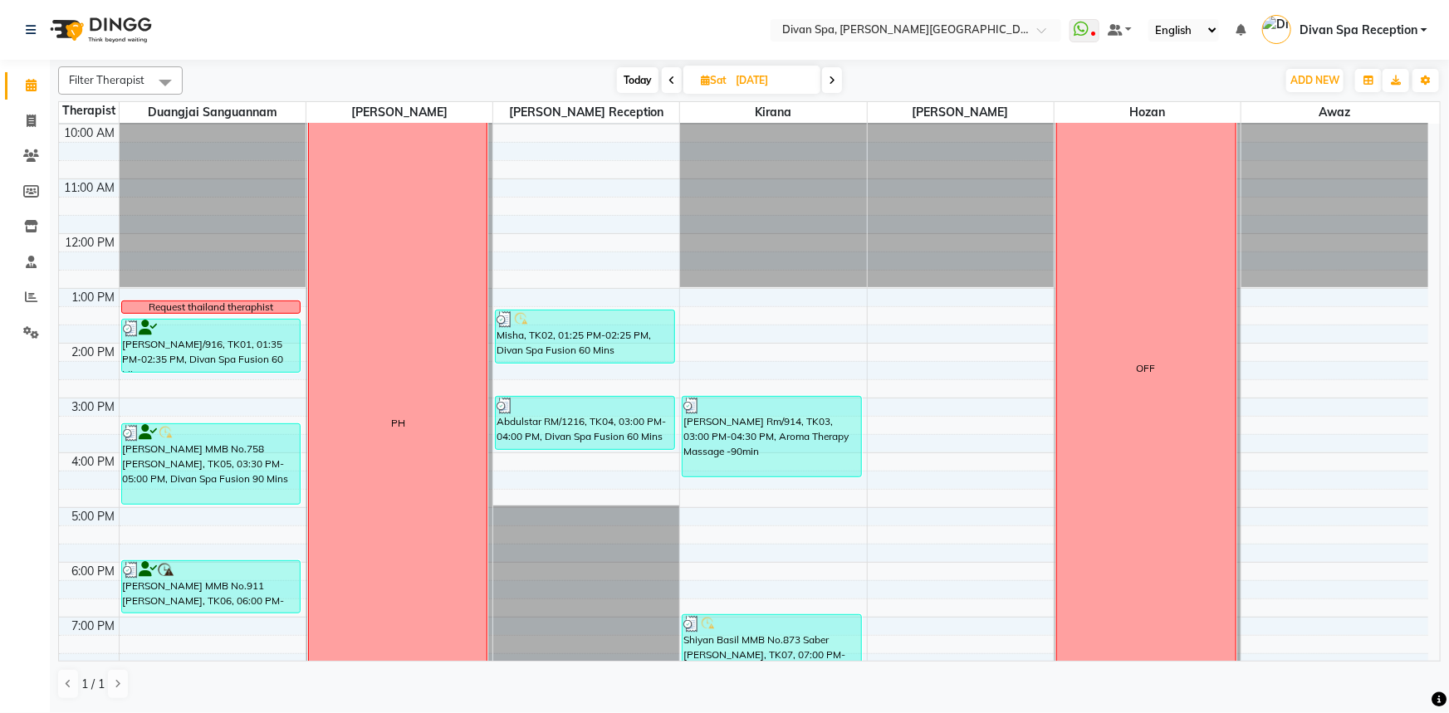
click at [639, 76] on span "Today" at bounding box center [638, 80] width 42 height 26
type input "02-10-2025"
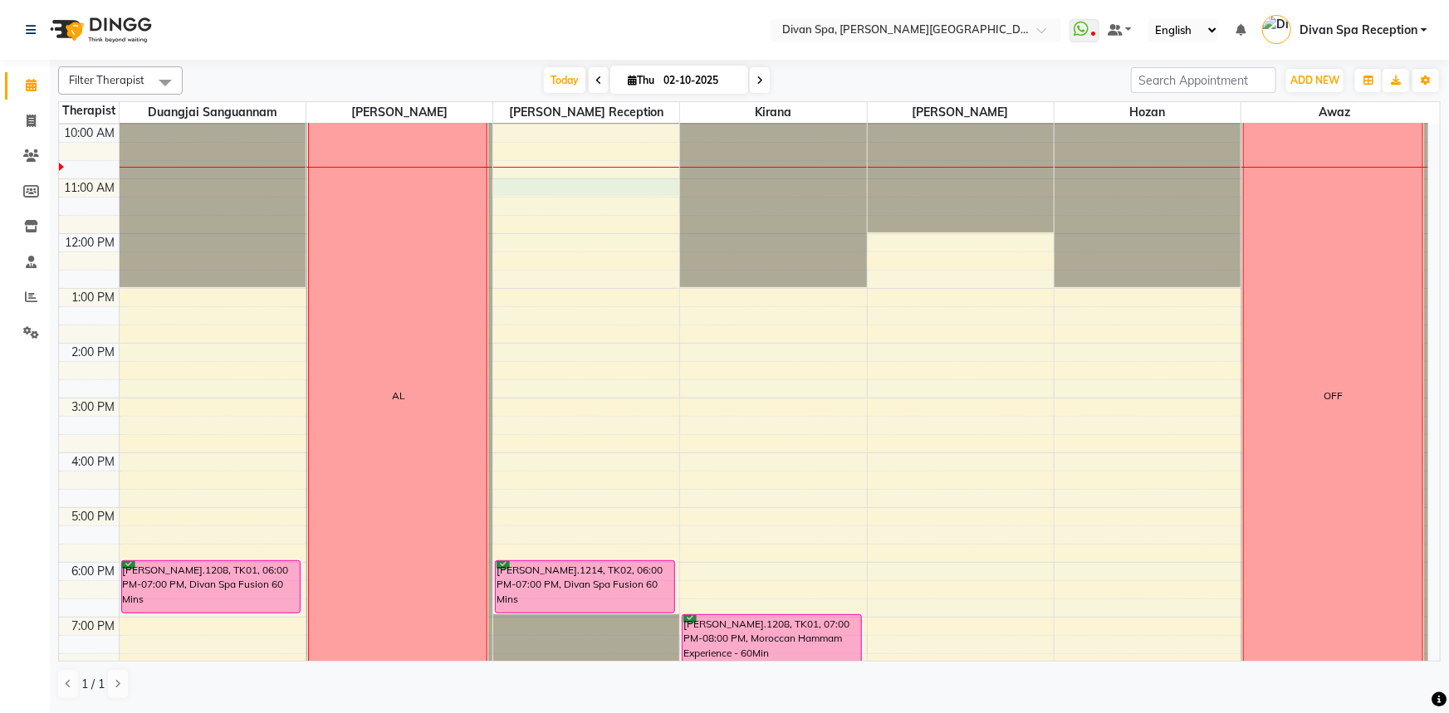
click at [555, 184] on div "6:00 AM 7:00 AM 8:00 AM 9:00 AM 10:00 AM 11:00 AM 12:00 PM 1:00 PM 2:00 PM 3:00…" at bounding box center [743, 370] width 1369 height 931
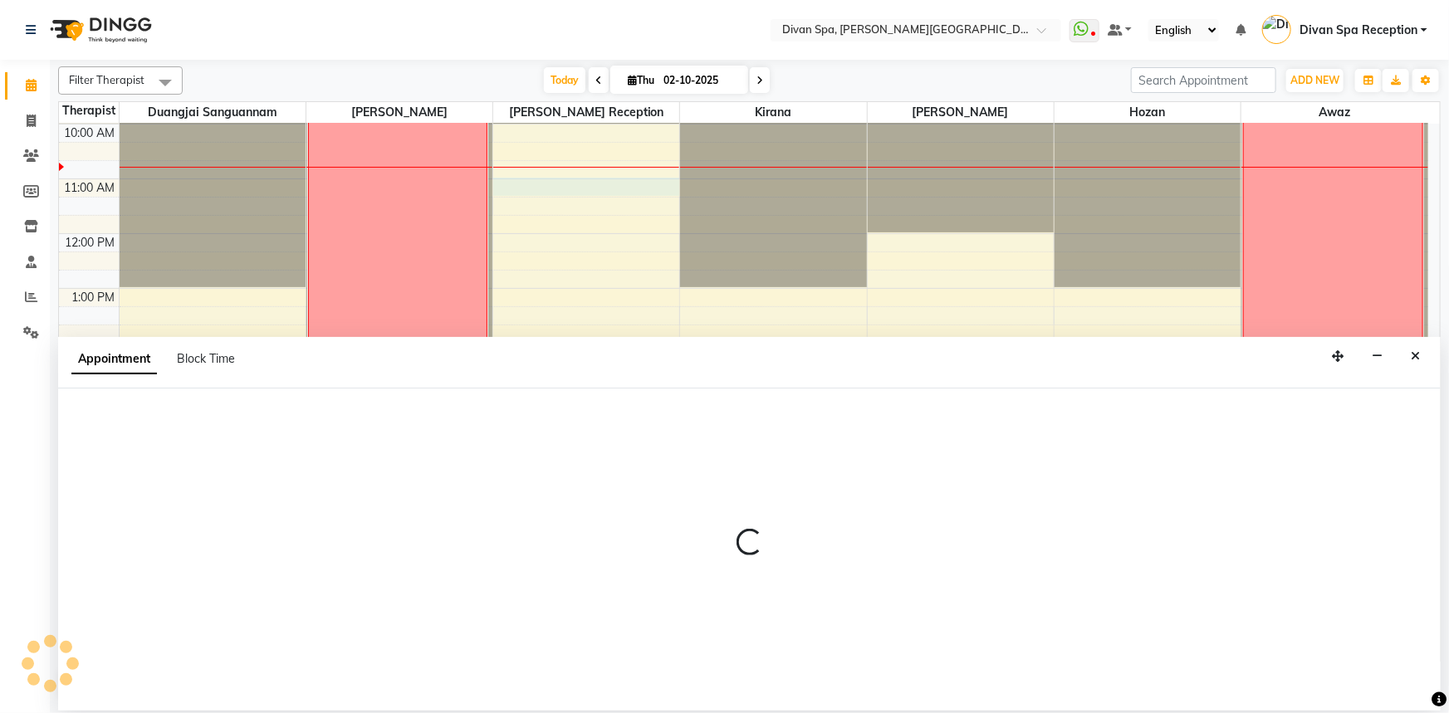
select select "28726"
select select "660"
select select "tentative"
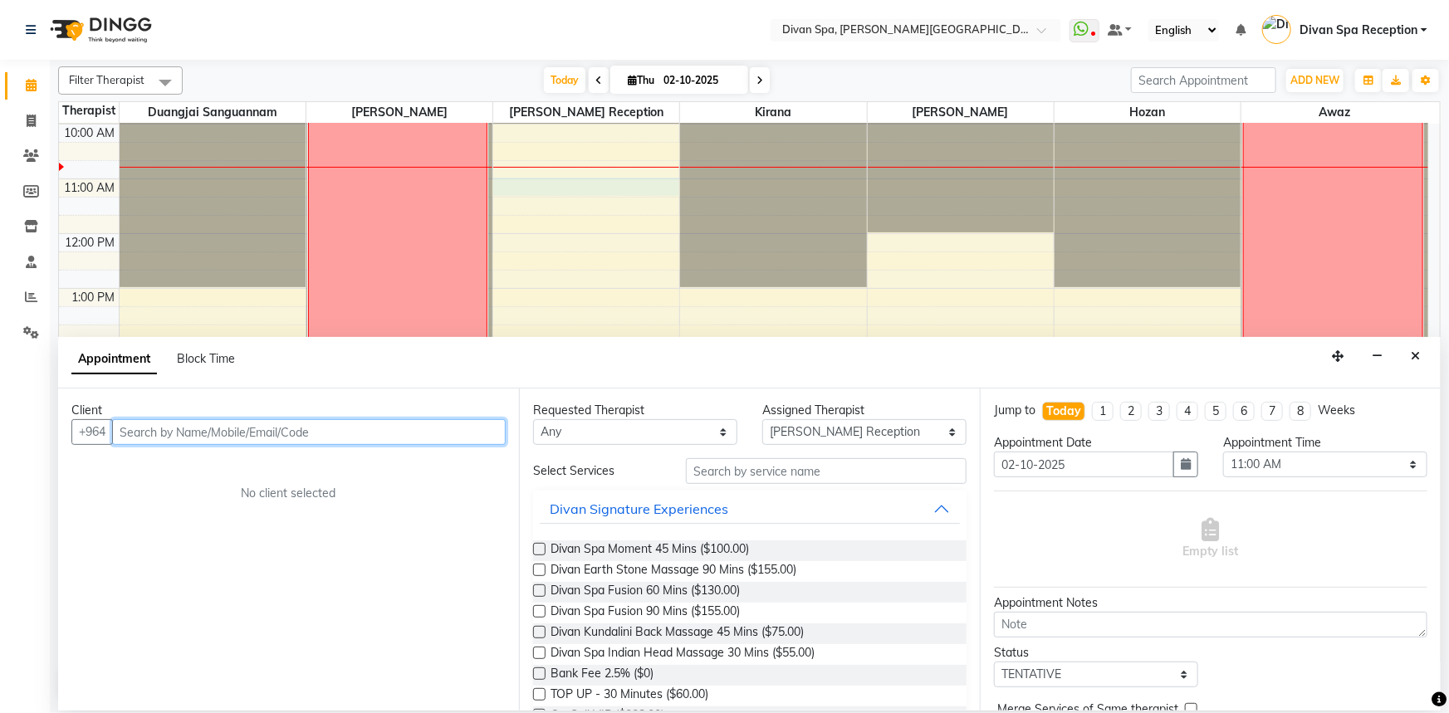
click at [164, 431] on input "text" at bounding box center [309, 432] width 394 height 26
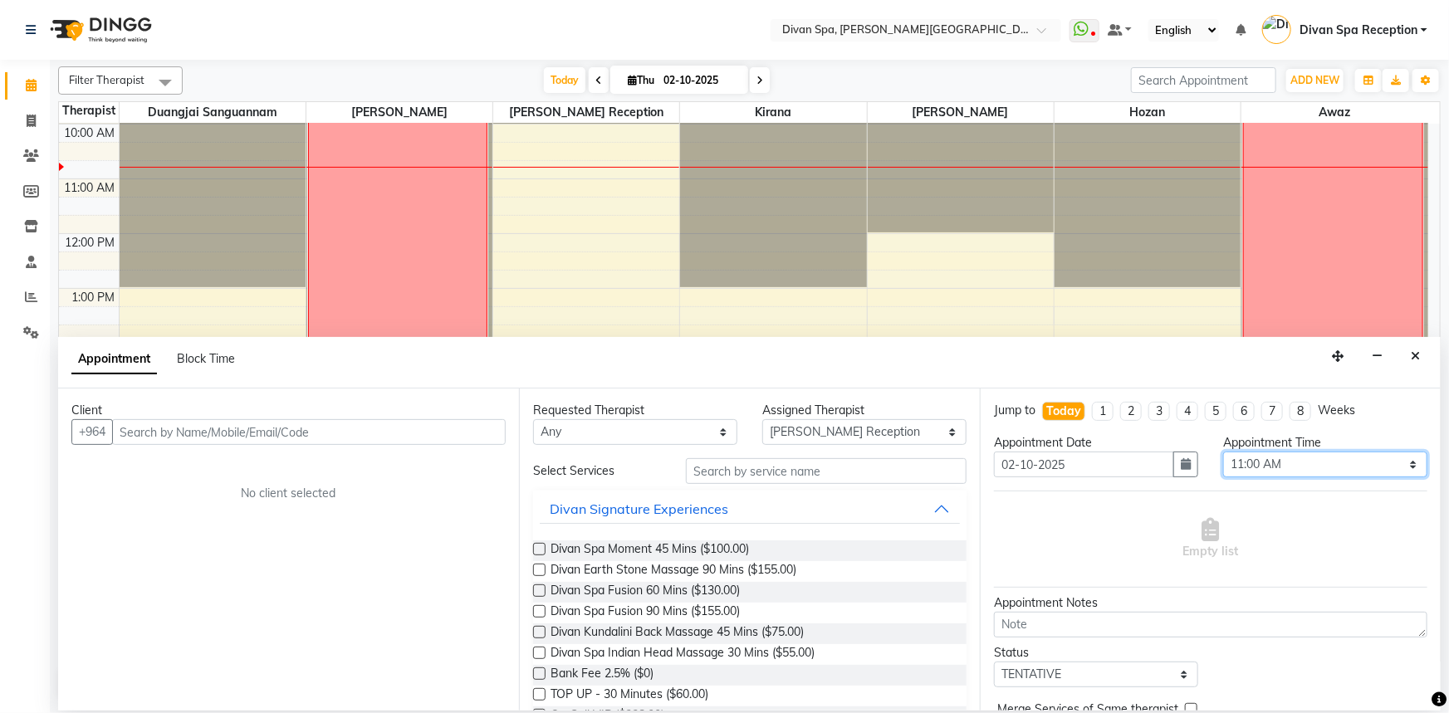
click at [1399, 465] on select "Select 07:00 AM 07:15 AM 07:30 AM 07:45 AM 08:00 AM 08:15 AM 08:30 AM 08:45 AM …" at bounding box center [1325, 465] width 204 height 26
select select "675"
click at [1223, 452] on select "Select 07:00 AM 07:15 AM 07:30 AM 07:45 AM 08:00 AM 08:15 AM 08:30 AM 08:45 AM …" at bounding box center [1325, 465] width 204 height 26
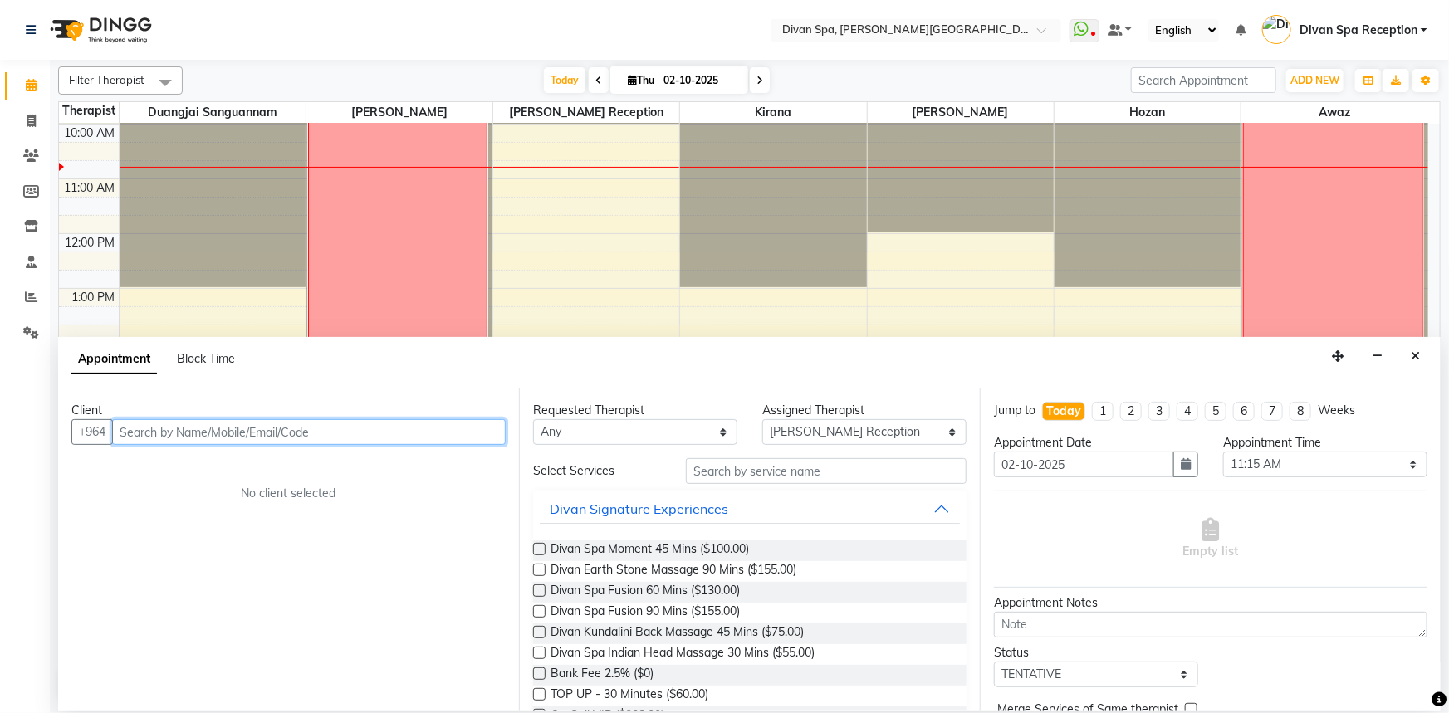
click at [448, 434] on input "text" at bounding box center [309, 432] width 394 height 26
type input "750701751"
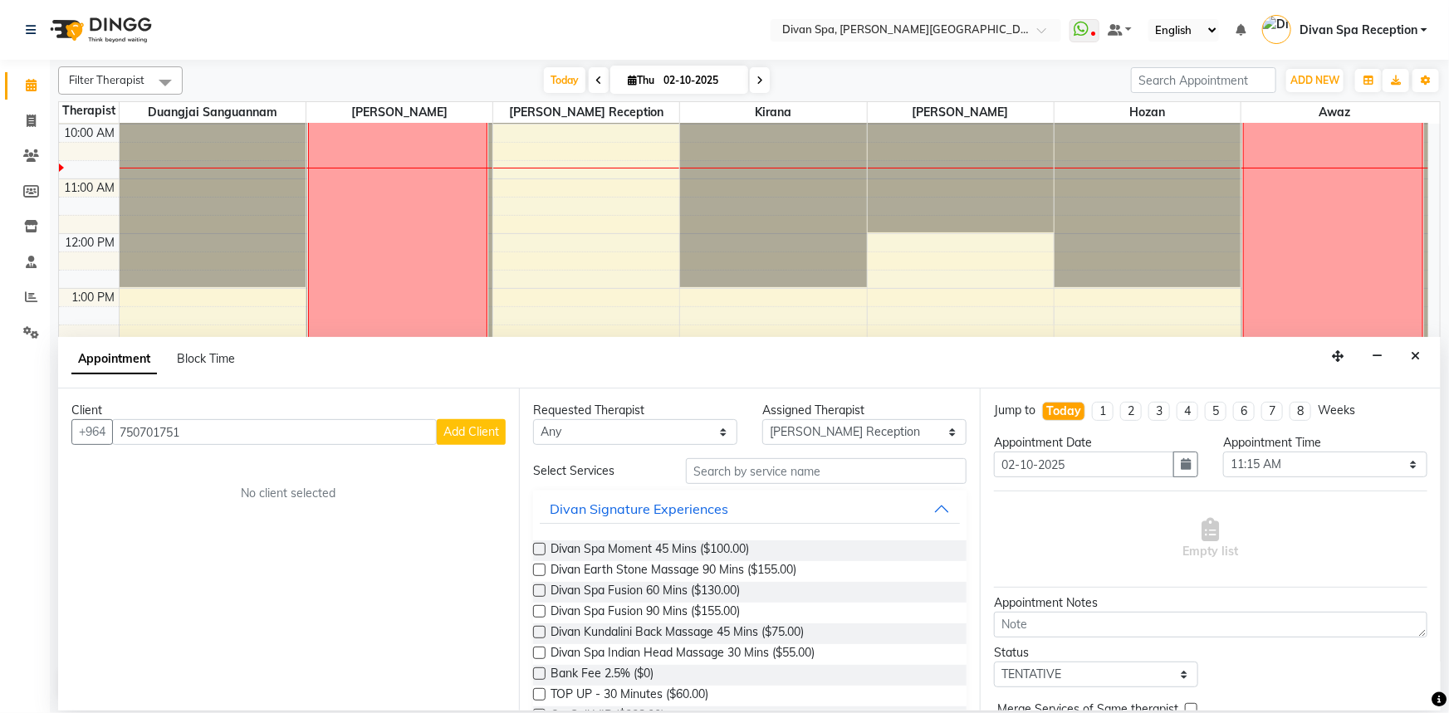
click at [469, 433] on span "Add Client" at bounding box center [471, 431] width 56 height 15
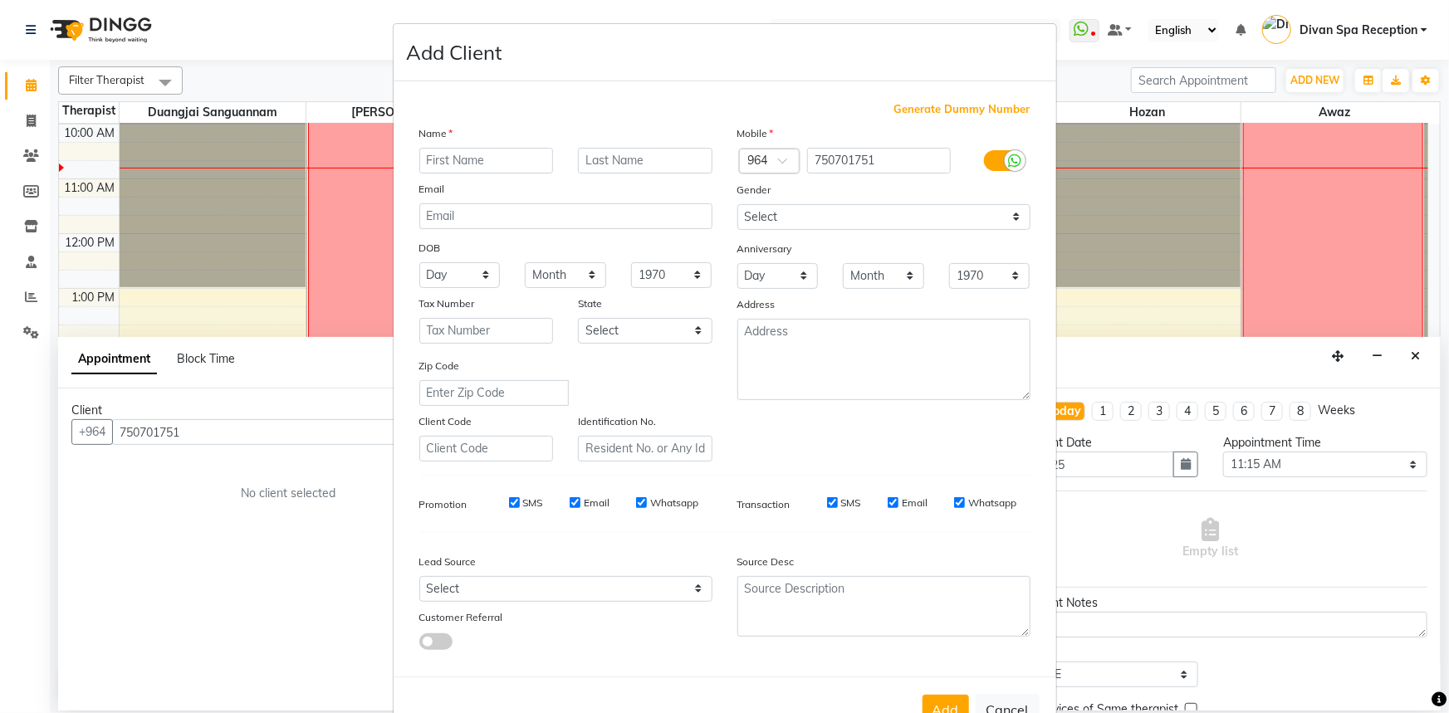
click at [508, 165] on input "text" at bounding box center [486, 161] width 135 height 26
type input "[PERSON_NAME]"
click at [1008, 217] on select "Select [DEMOGRAPHIC_DATA] [DEMOGRAPHIC_DATA] Other Prefer Not To Say" at bounding box center [883, 217] width 293 height 26
select select "[DEMOGRAPHIC_DATA]"
click at [737, 204] on select "Select [DEMOGRAPHIC_DATA] [DEMOGRAPHIC_DATA] Other Prefer Not To Say" at bounding box center [883, 217] width 293 height 26
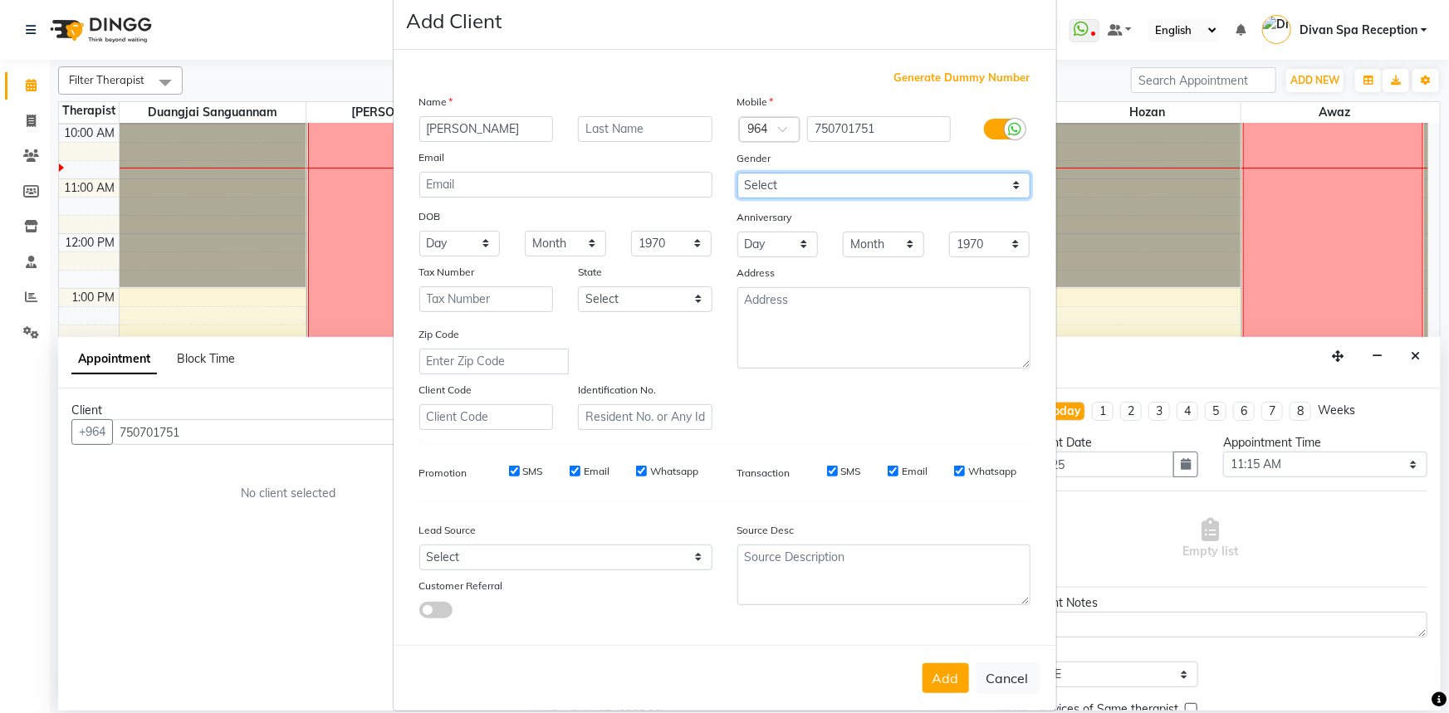
scroll to position [58, 0]
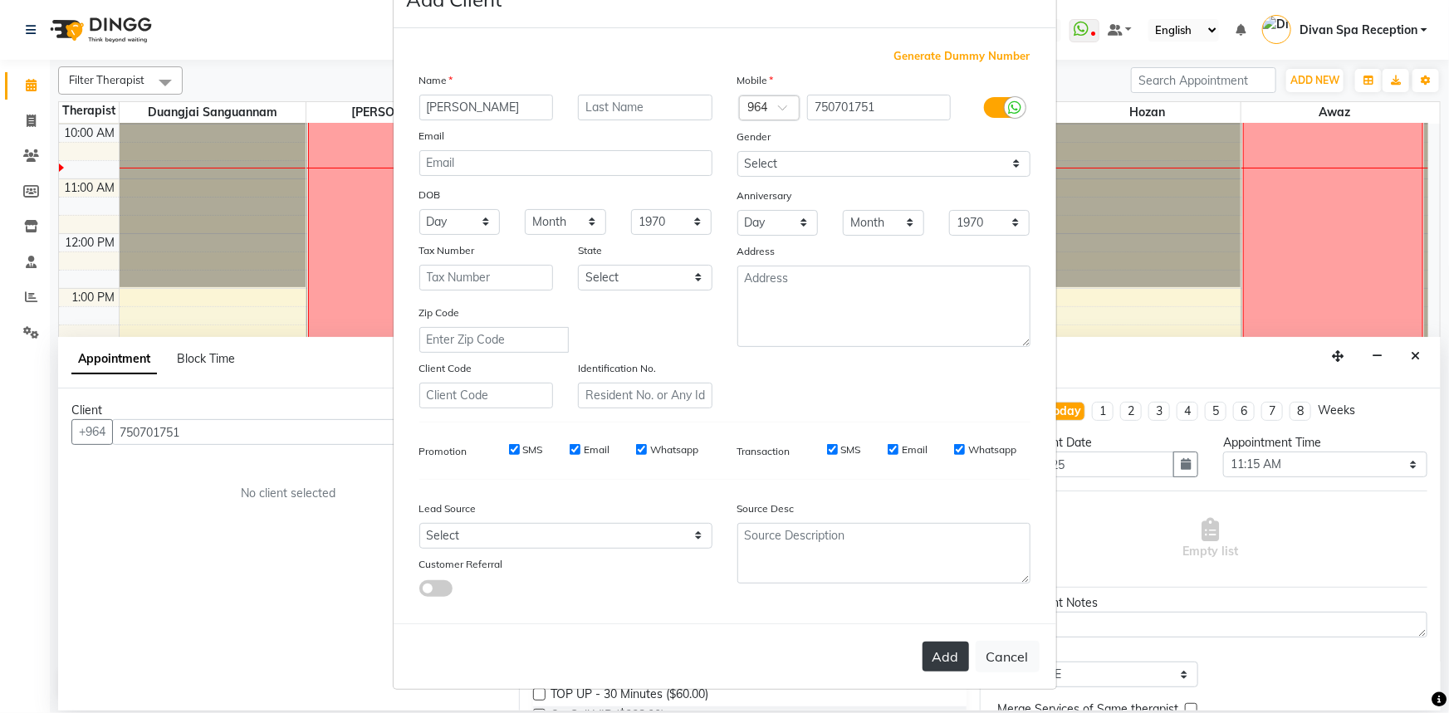
click at [938, 649] on button "Add" at bounding box center [946, 657] width 47 height 30
type input "75*****51"
select select
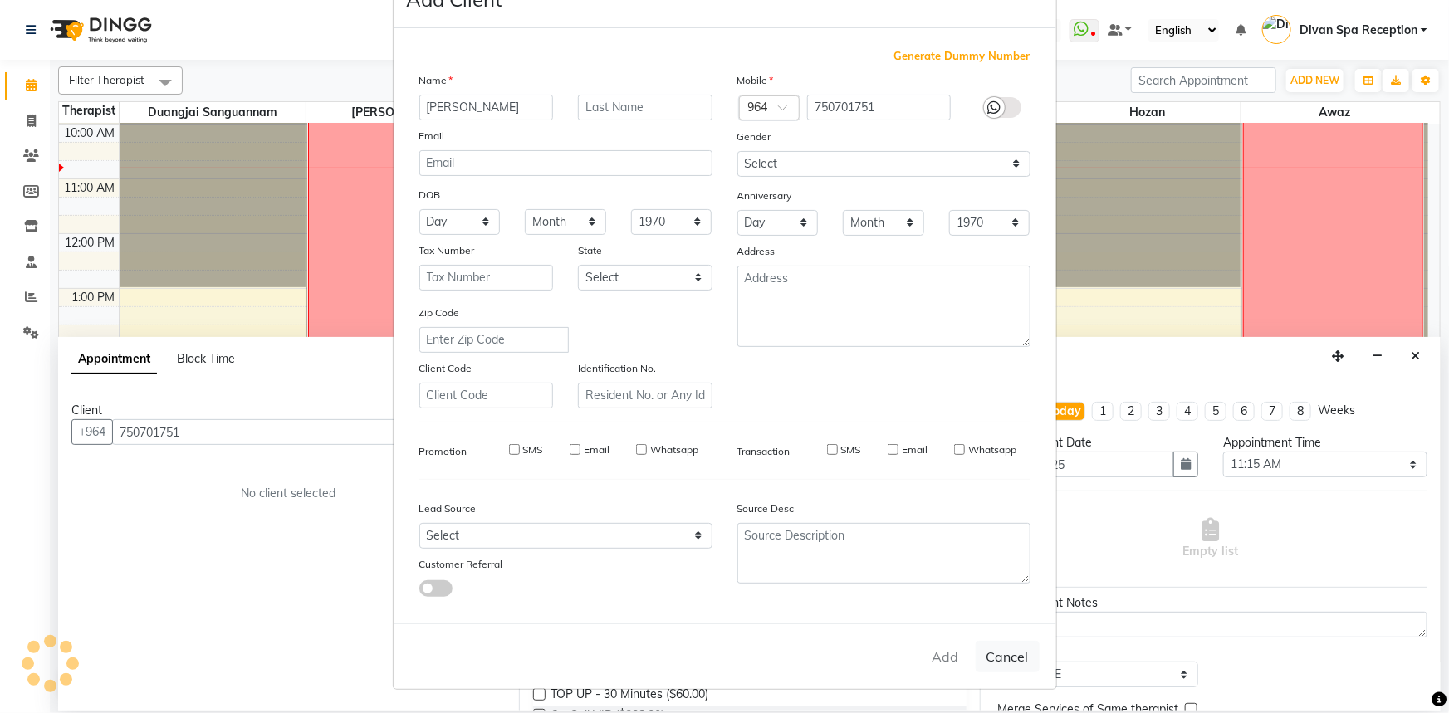
select select
checkbox input "false"
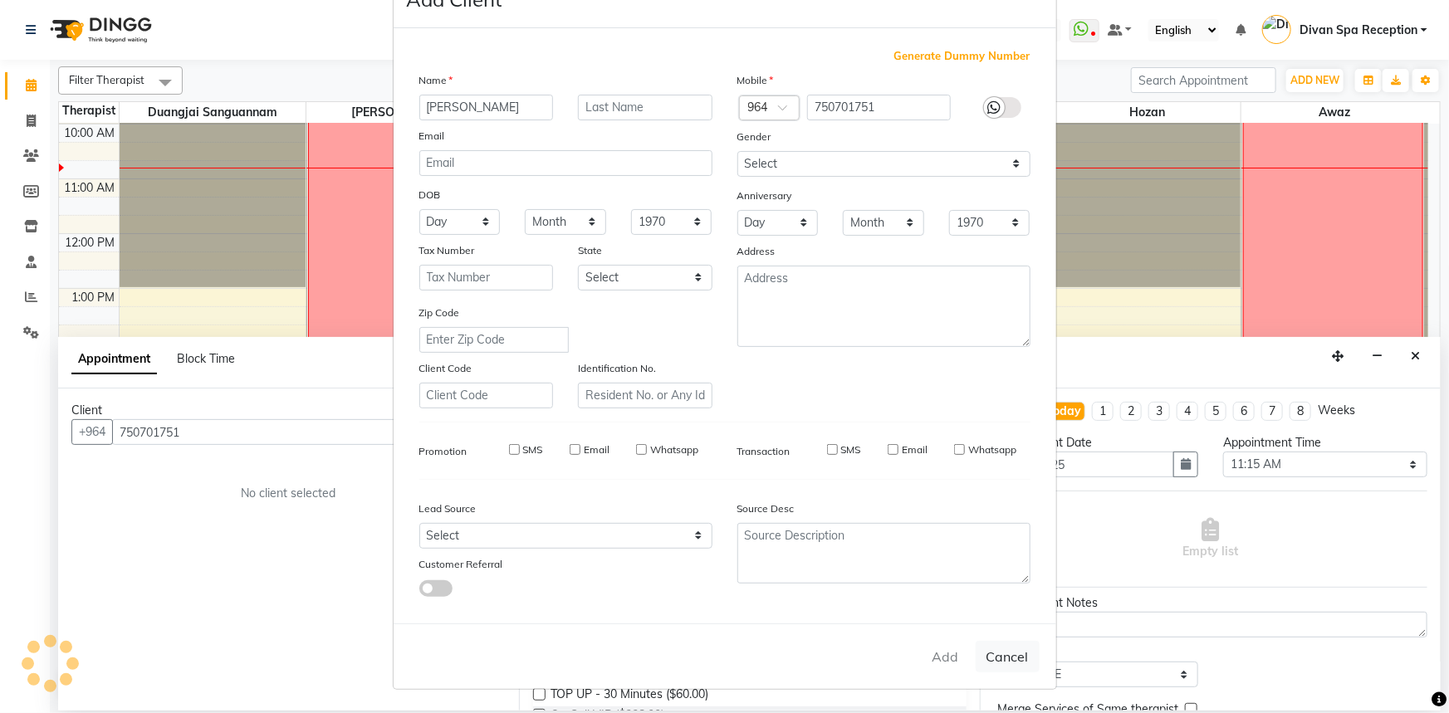
checkbox input "false"
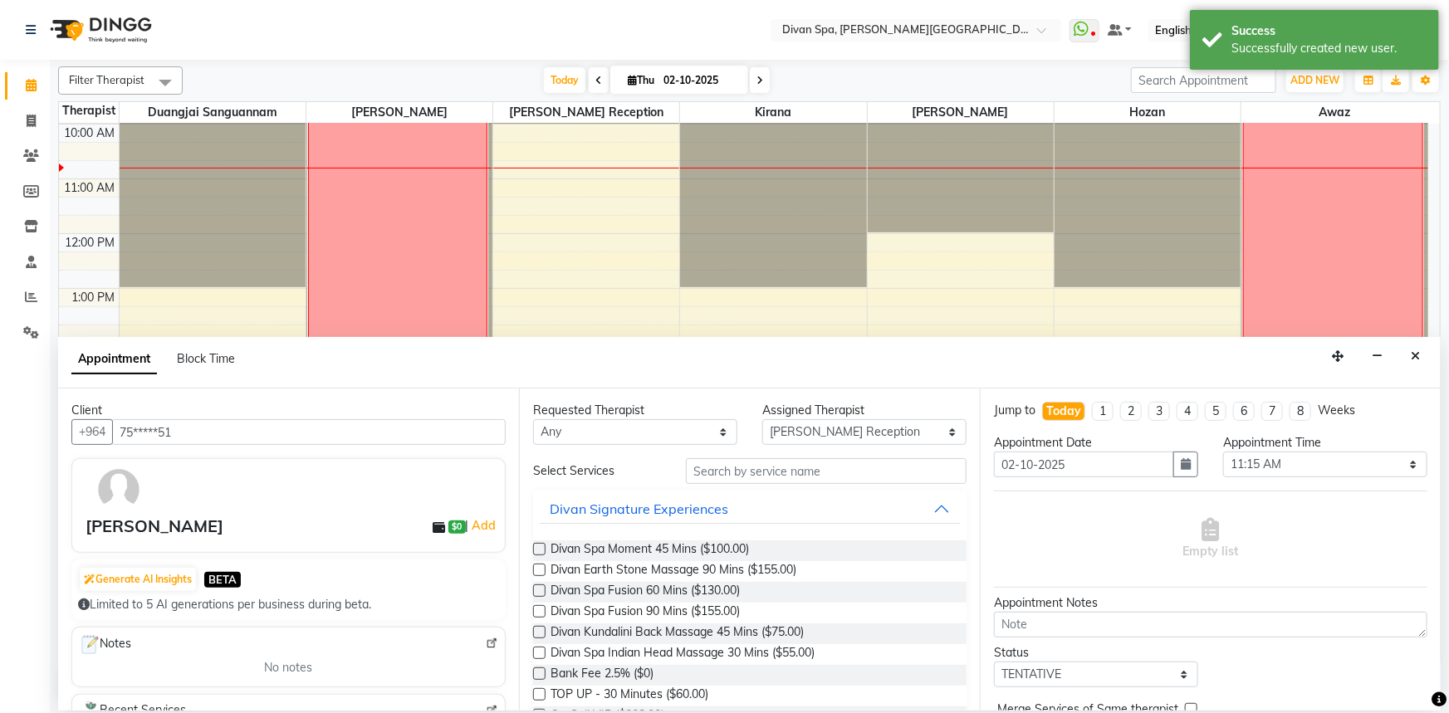
click at [540, 614] on label at bounding box center [539, 611] width 12 height 12
click at [540, 614] on input "checkbox" at bounding box center [538, 613] width 11 height 11
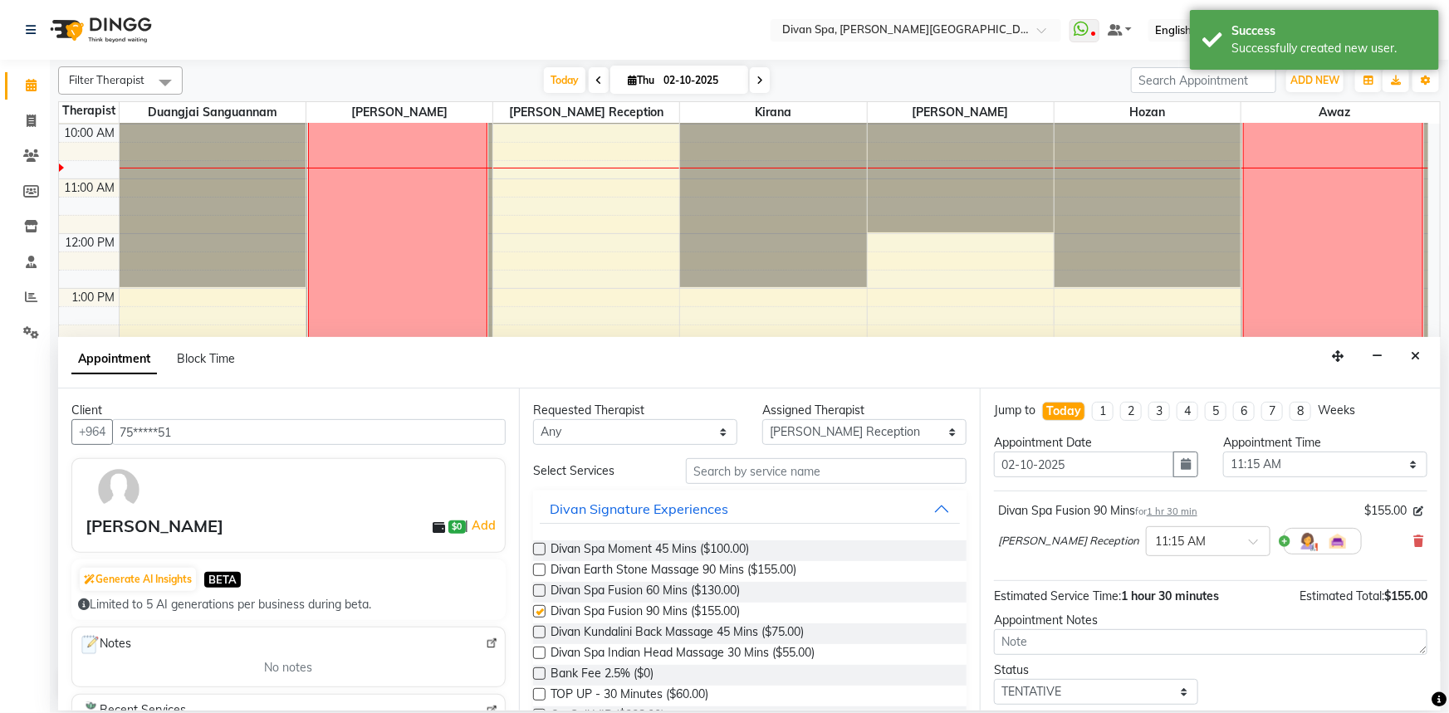
checkbox input "false"
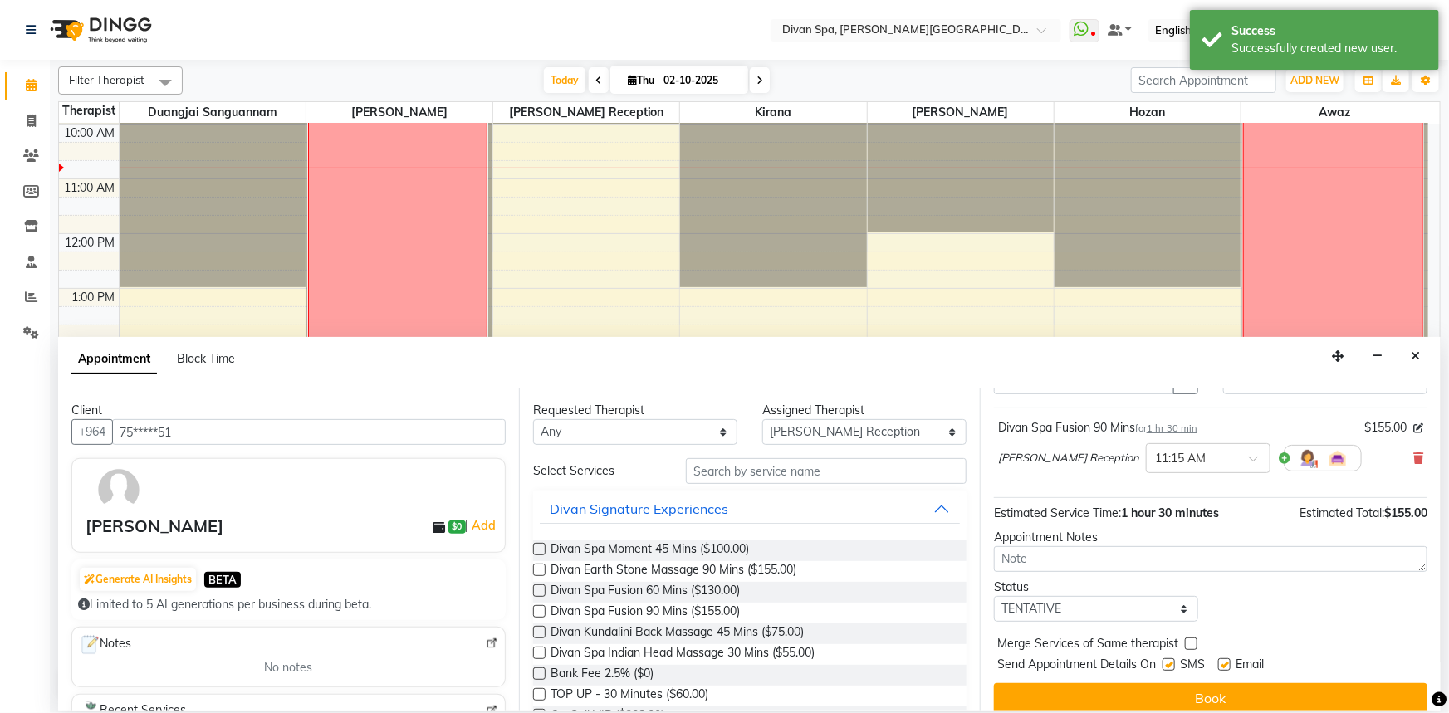
scroll to position [98, 0]
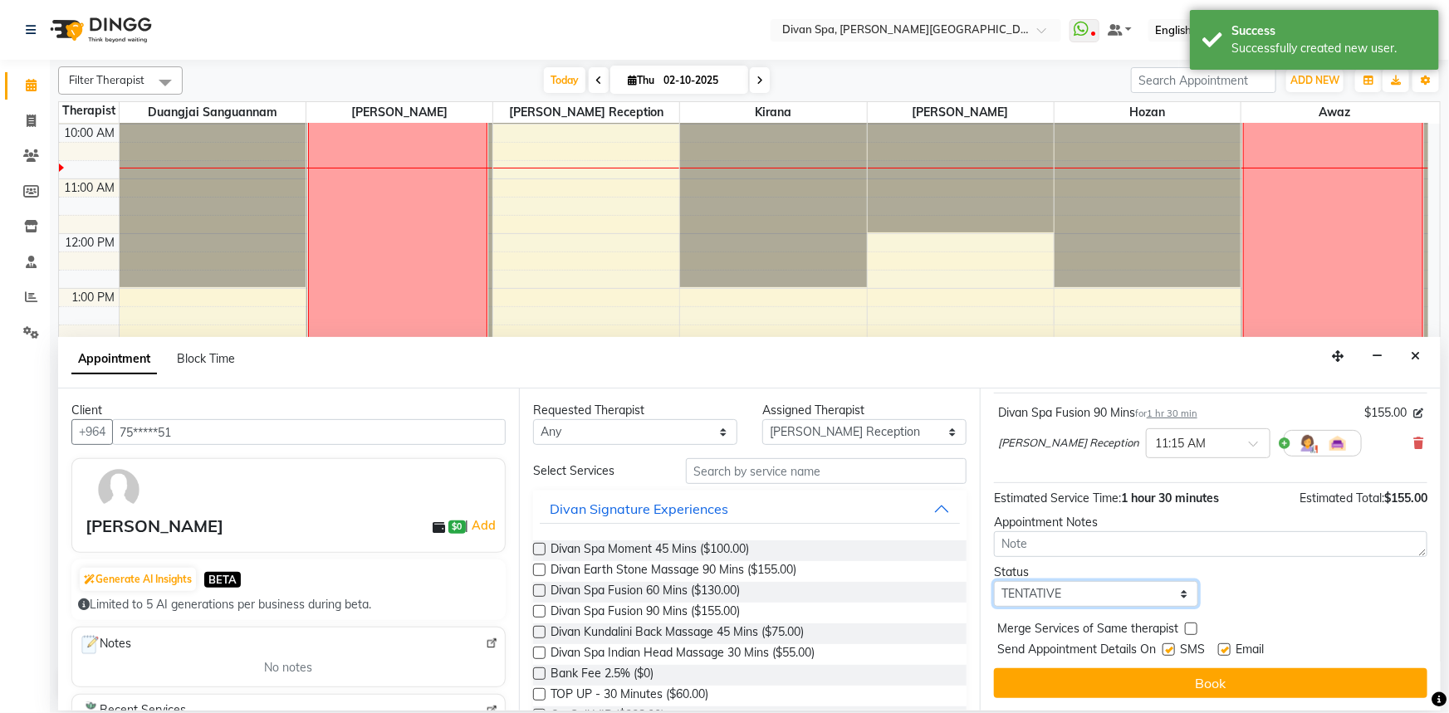
click at [1179, 592] on select "Select TENTATIVE CONFIRM CHECK-IN UPCOMING" at bounding box center [1096, 594] width 204 height 26
select select "confirm booking"
click at [994, 581] on select "Select TENTATIVE CONFIRM CHECK-IN UPCOMING" at bounding box center [1096, 594] width 204 height 26
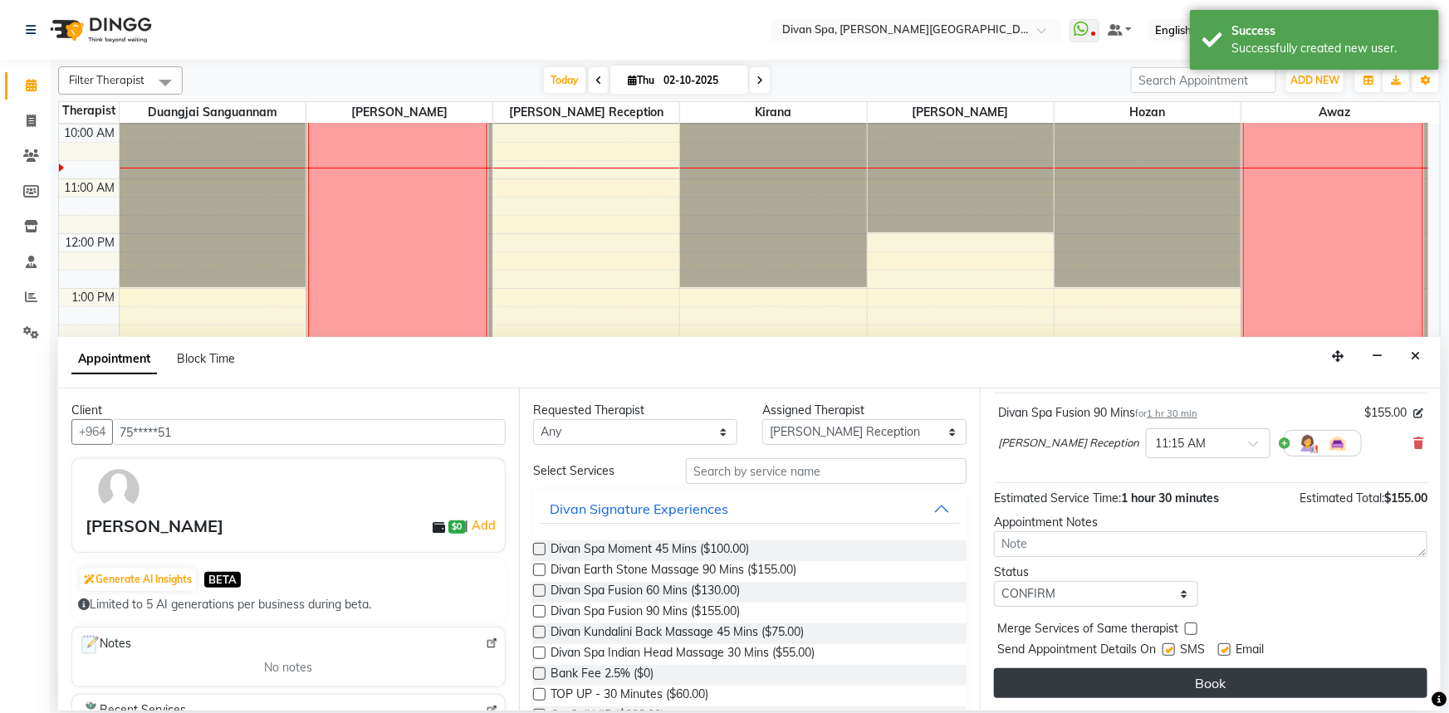
click at [1196, 688] on button "Book" at bounding box center [1210, 683] width 433 height 30
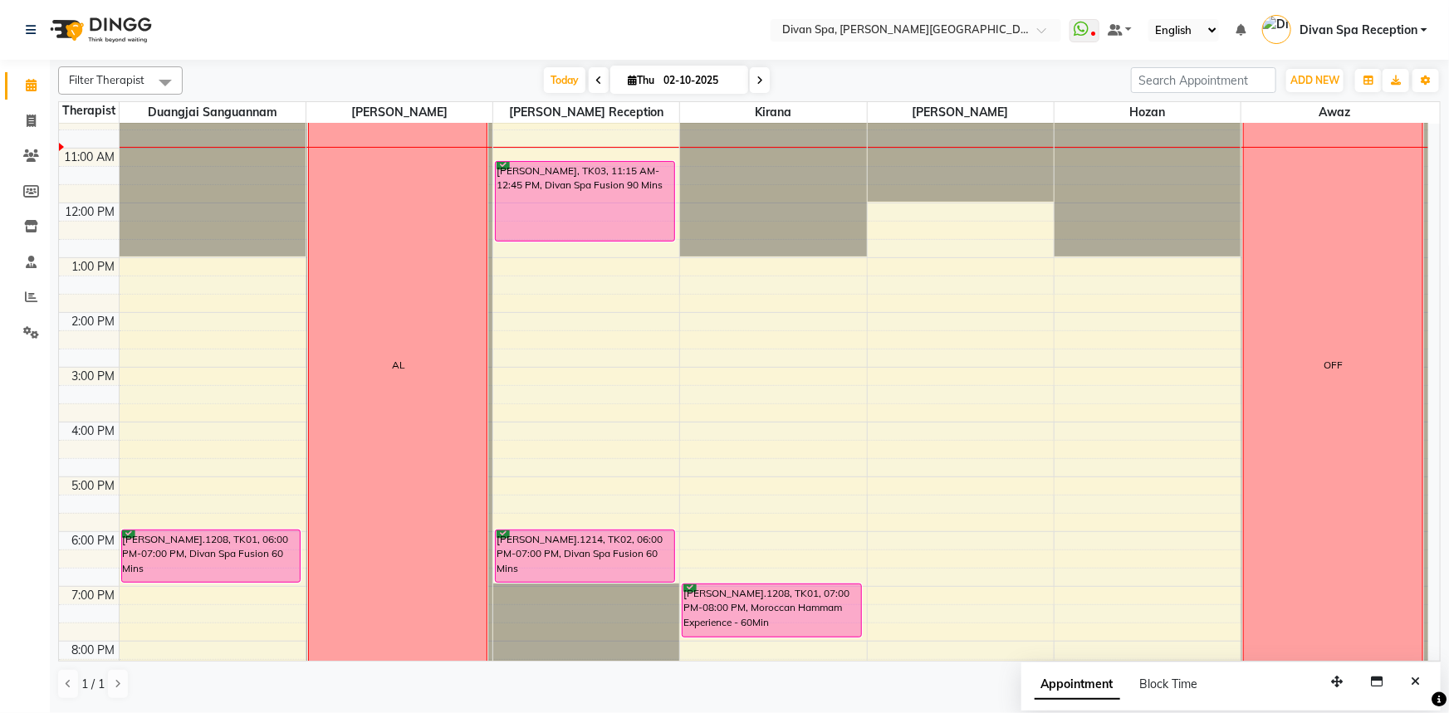
scroll to position [150, 0]
